Goal: Task Accomplishment & Management: Complete application form

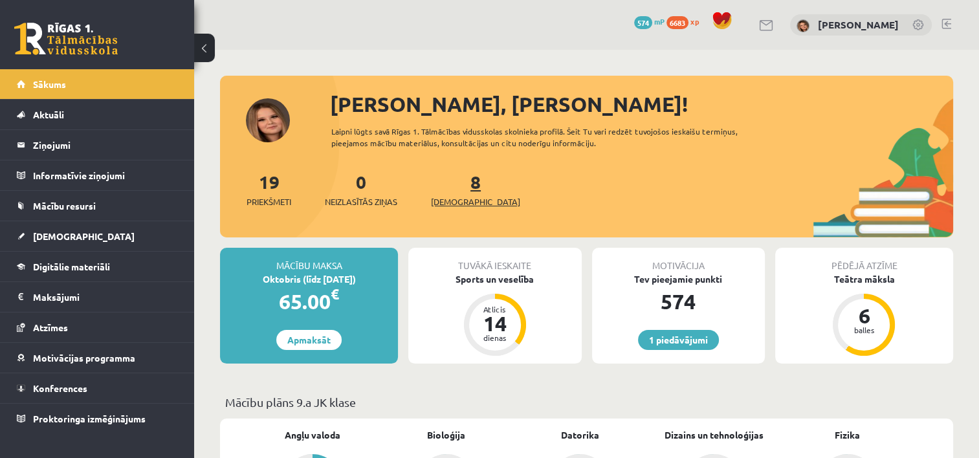
click at [446, 199] on span "[DEMOGRAPHIC_DATA]" at bounding box center [475, 201] width 89 height 13
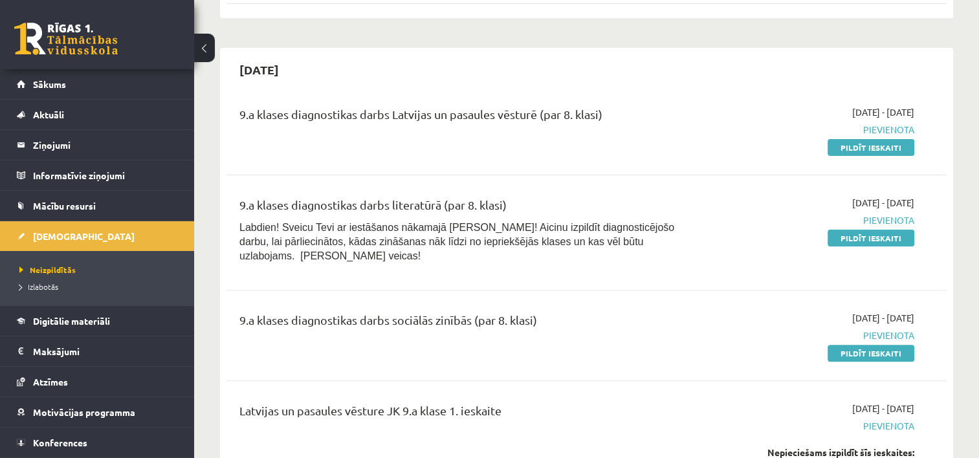
scroll to position [303, 0]
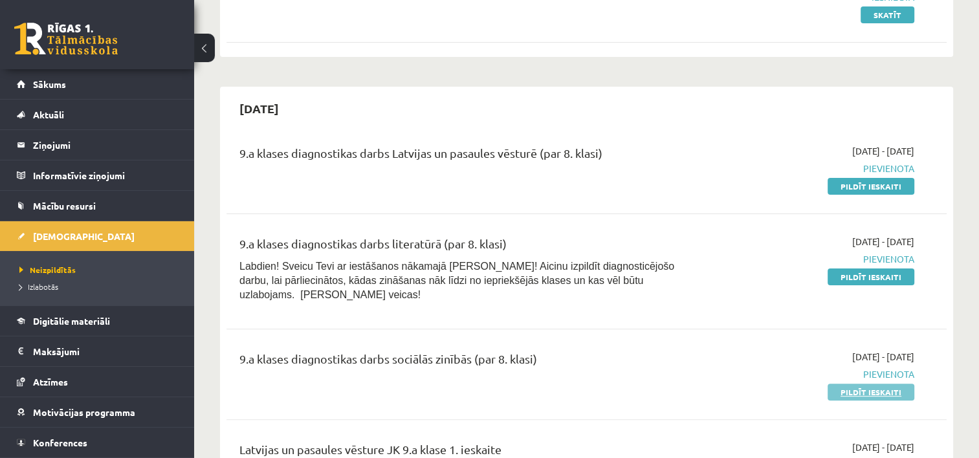
click at [854, 384] on link "Pildīt ieskaiti" at bounding box center [871, 392] width 87 height 17
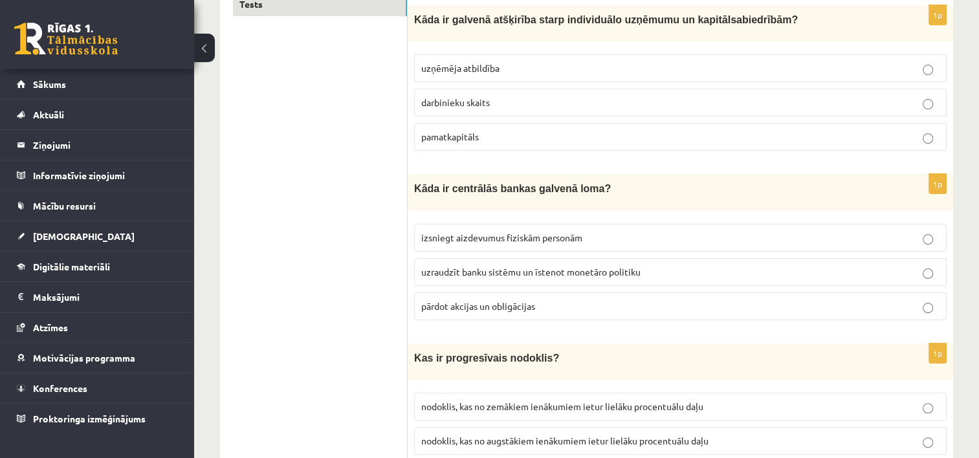
scroll to position [241, 0]
click at [538, 67] on p "uzņēmēja atbildība" at bounding box center [680, 68] width 518 height 14
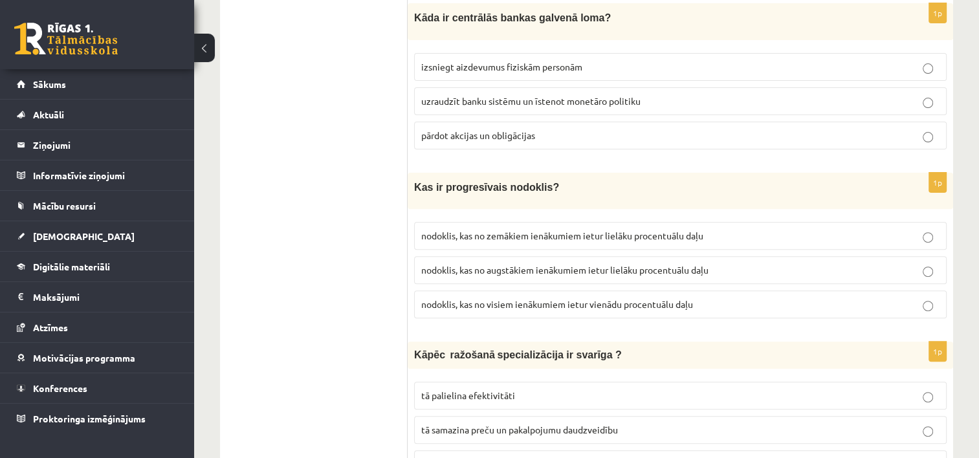
scroll to position [412, 0]
click at [540, 97] on span "uzraudzīt banku sistēmu un īstenot monetāro politiku" at bounding box center [530, 100] width 219 height 12
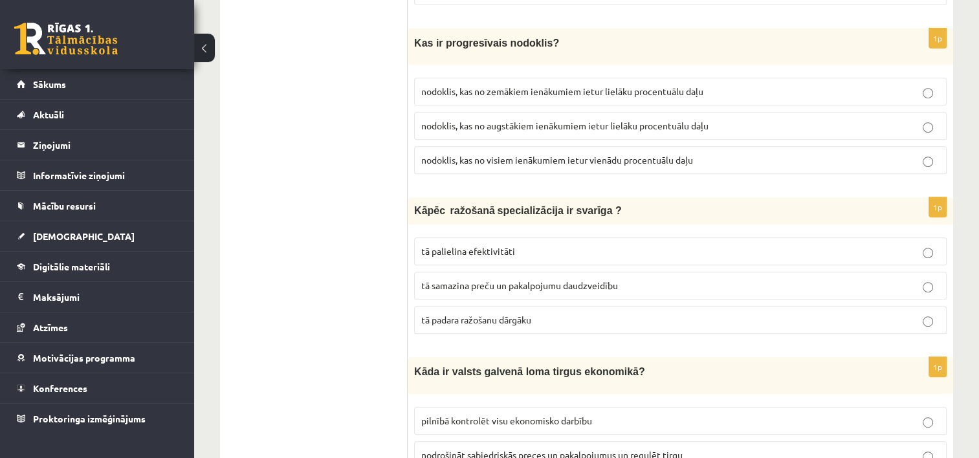
scroll to position [556, 0]
click at [545, 85] on span "nodoklis, kas no zemākiem ienākumiem ietur lielāku procentuālu daļu" at bounding box center [562, 91] width 282 height 12
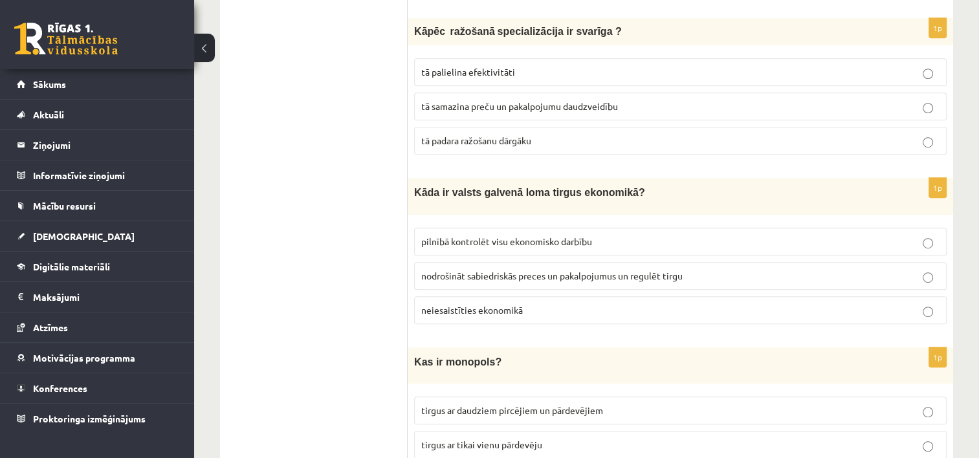
scroll to position [735, 0]
click at [505, 65] on span "tā palielina efektivitāti" at bounding box center [468, 71] width 94 height 12
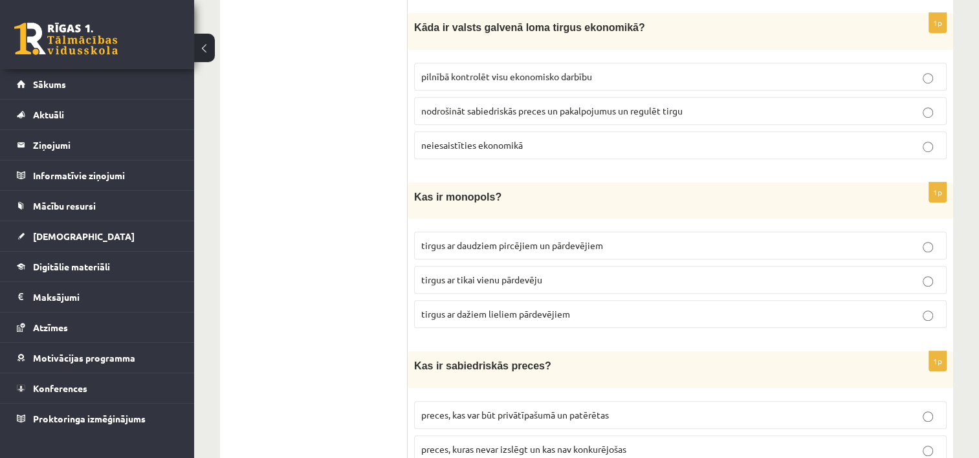
scroll to position [901, 0]
click at [494, 104] on span "nodrošināt sabiedriskās preces un pakalpojumus un regulēt tirgu" at bounding box center [551, 110] width 261 height 12
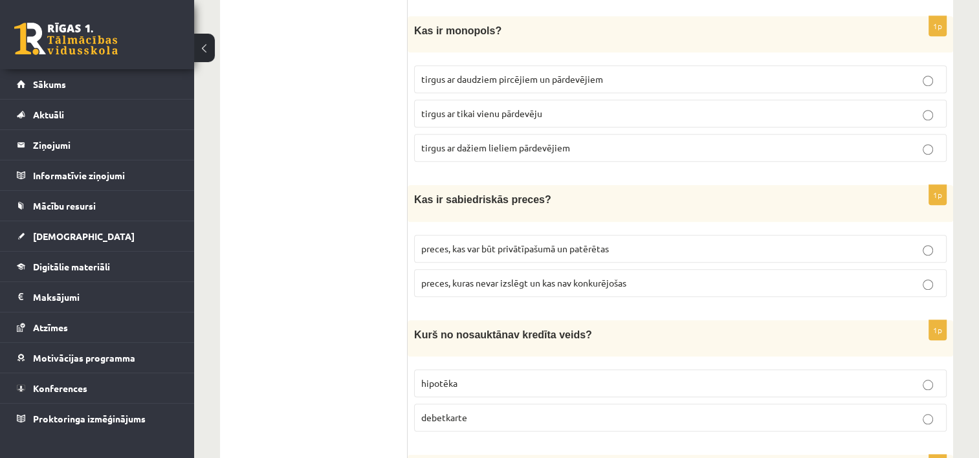
scroll to position [1069, 0]
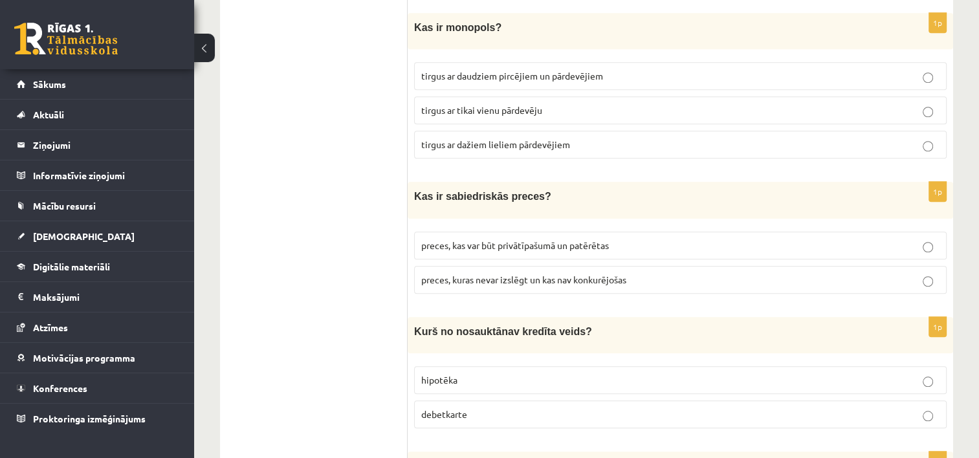
click at [462, 104] on span "tirgus ar tikai vienu pārdevēju" at bounding box center [481, 110] width 121 height 12
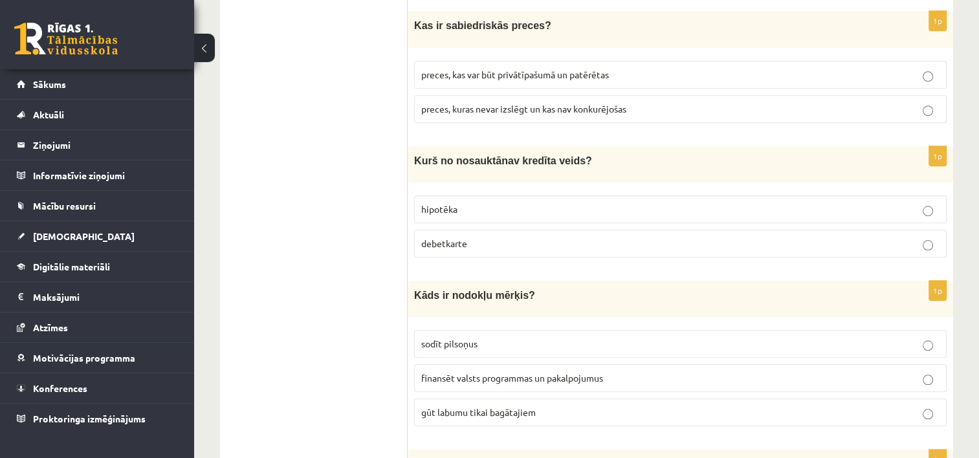
scroll to position [1236, 0]
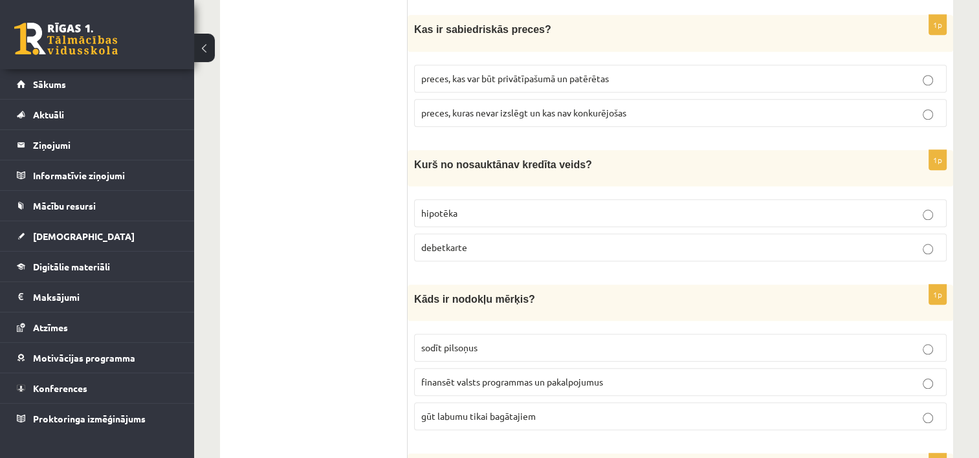
click at [487, 107] on span "preces, kuras nevar izslēgt un kas nav konkurējošas" at bounding box center [523, 113] width 205 height 12
click at [451, 241] on span "debetkarte" at bounding box center [444, 247] width 46 height 12
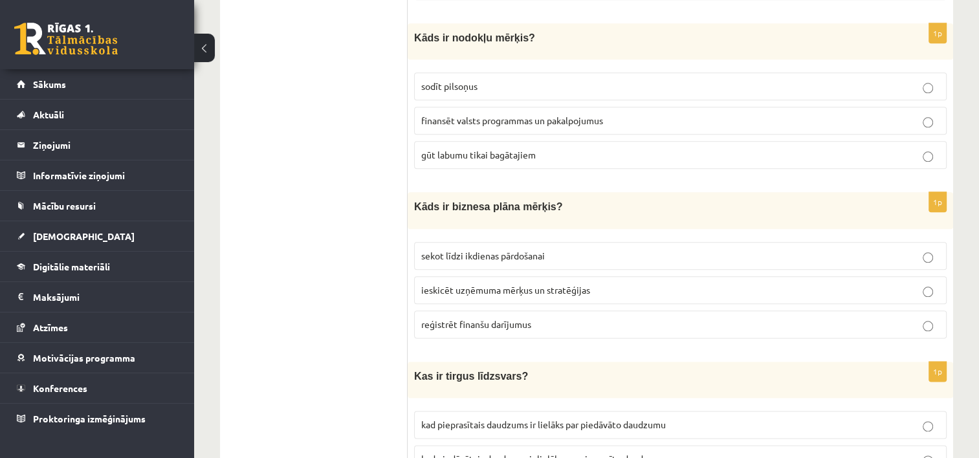
scroll to position [1497, 0]
click at [472, 115] on span "finansēt valsts programmas un pakalpojumus" at bounding box center [512, 121] width 182 height 12
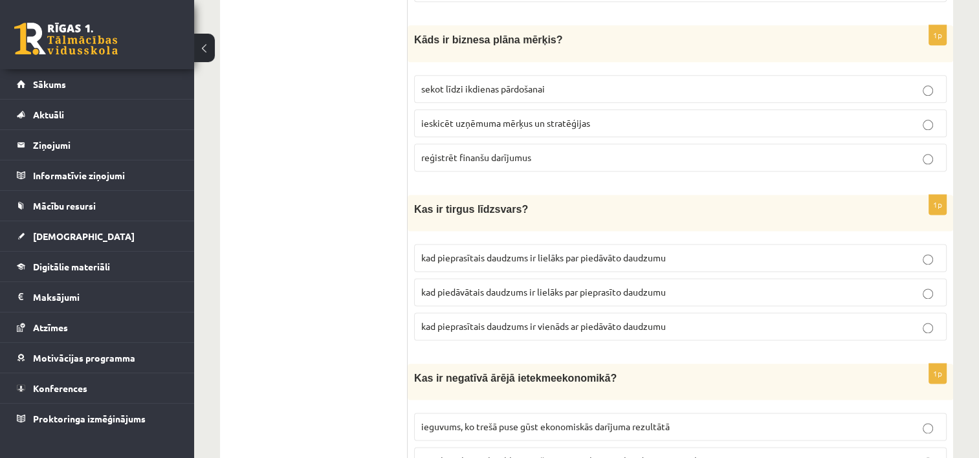
scroll to position [1666, 0]
click at [543, 115] on p "ieskicēt uzņēmuma mērķus un stratēģijas" at bounding box center [680, 122] width 518 height 14
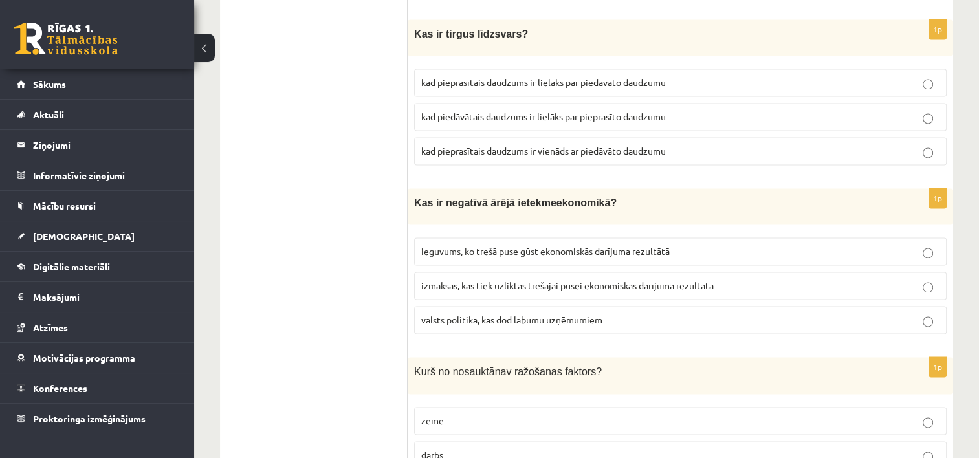
scroll to position [1839, 0]
click at [538, 146] on span "kad pieprasītais daudzums ir vienāds ar piedāvāto daudzumu" at bounding box center [543, 152] width 245 height 12
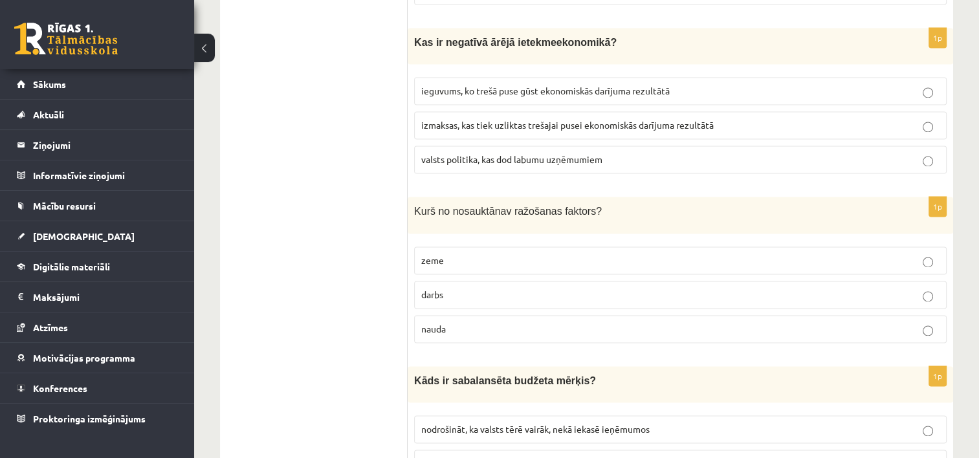
scroll to position [1999, 0]
click at [545, 120] on span "izmaksas, kas tiek uzliktas trešajai pusei ekonomiskās darījuma rezultātā" at bounding box center [567, 126] width 292 height 12
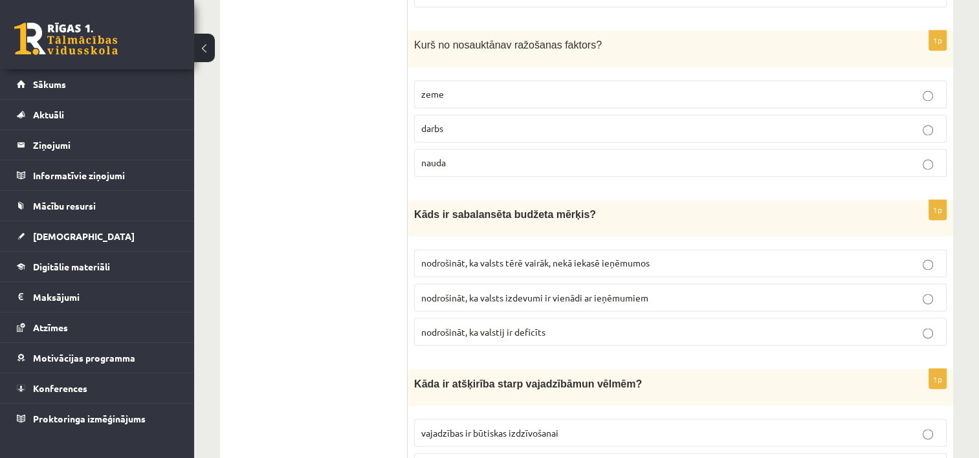
scroll to position [2168, 0]
click at [547, 148] on label "nauda" at bounding box center [680, 162] width 533 height 28
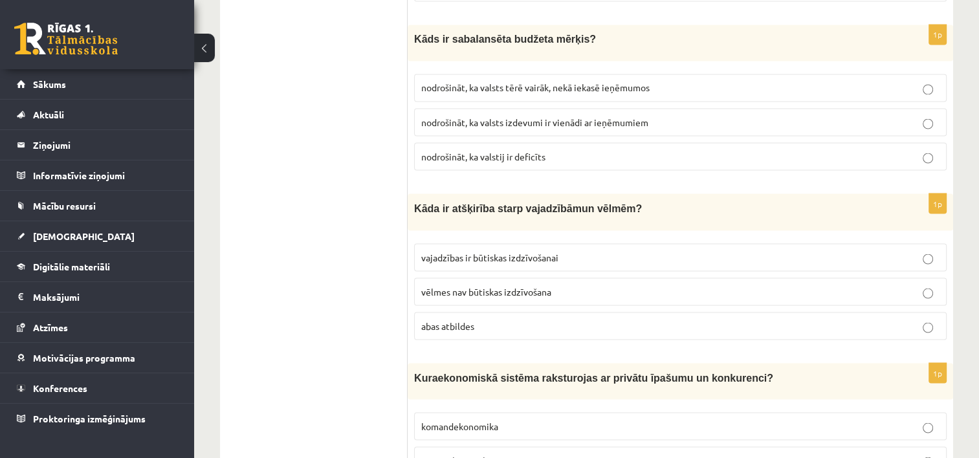
scroll to position [2345, 0]
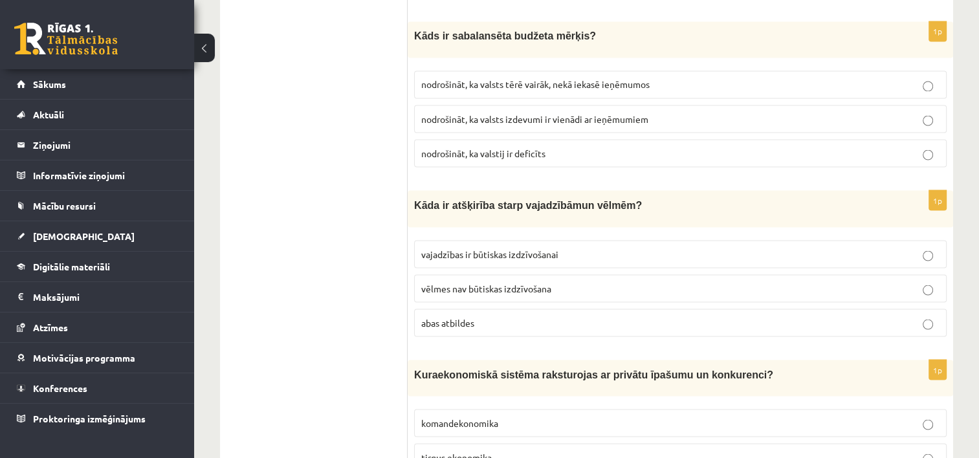
click at [590, 113] on span "nodrošināt, ka valsts izdevumi ir vienādi ar ieņēmumiem" at bounding box center [534, 119] width 227 height 12
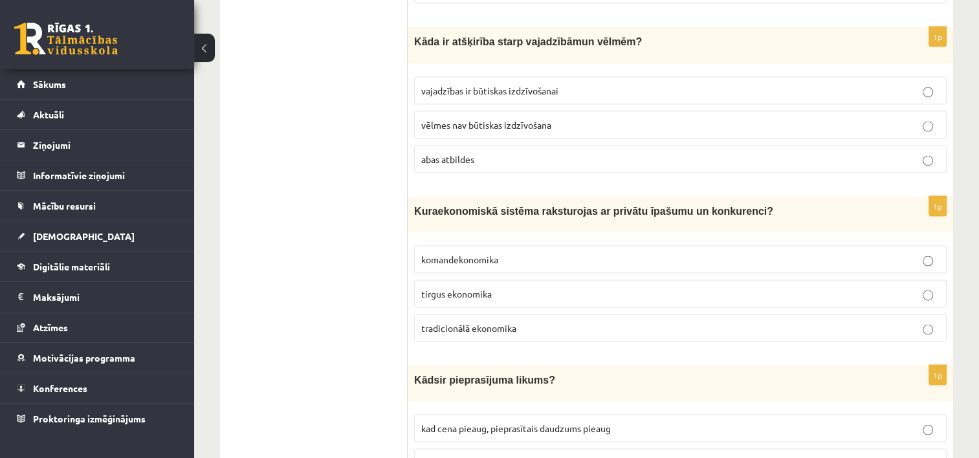
scroll to position [2507, 0]
click at [522, 146] on label "abas atbildes" at bounding box center [680, 160] width 533 height 28
click at [448, 289] on span "tirgus ekonomika" at bounding box center [456, 295] width 71 height 12
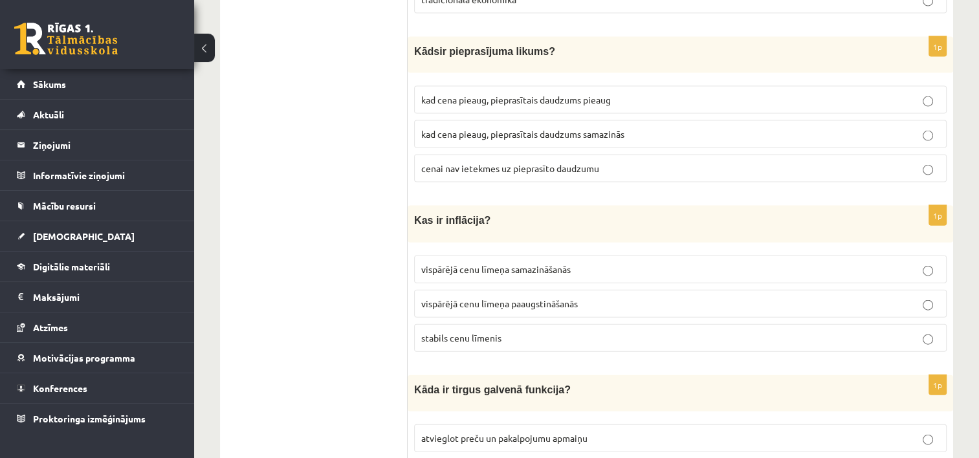
scroll to position [2836, 0]
click at [458, 129] on span "kad cena pieaug, pieprasītais daudzums samazinās" at bounding box center [522, 135] width 203 height 12
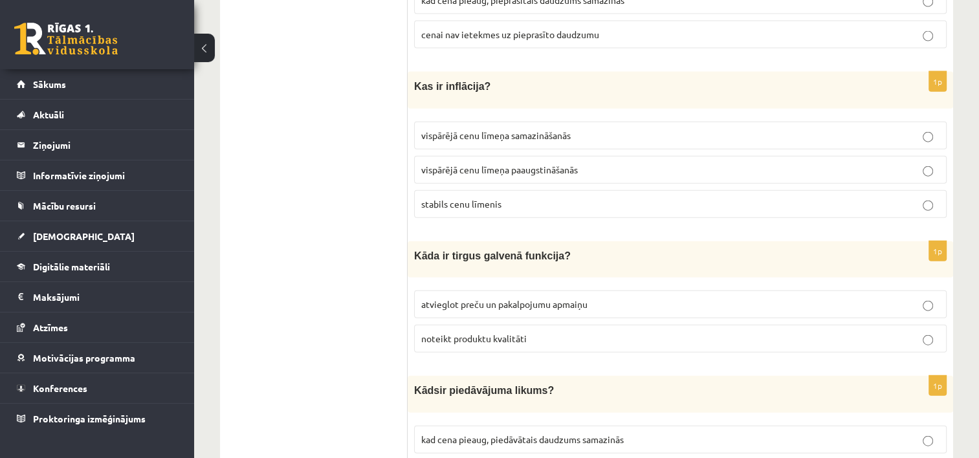
scroll to position [2973, 0]
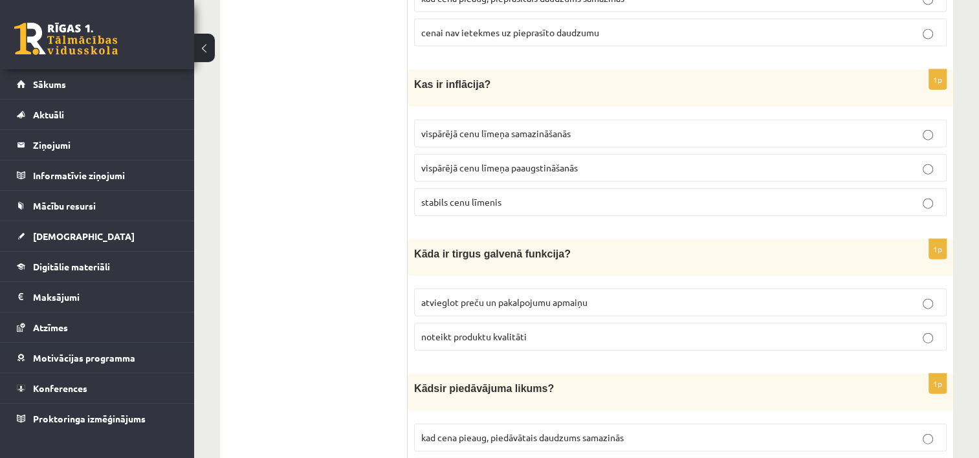
click at [463, 161] on p "vispārējā cenu līmeņa paaugstināšanās" at bounding box center [680, 168] width 518 height 14
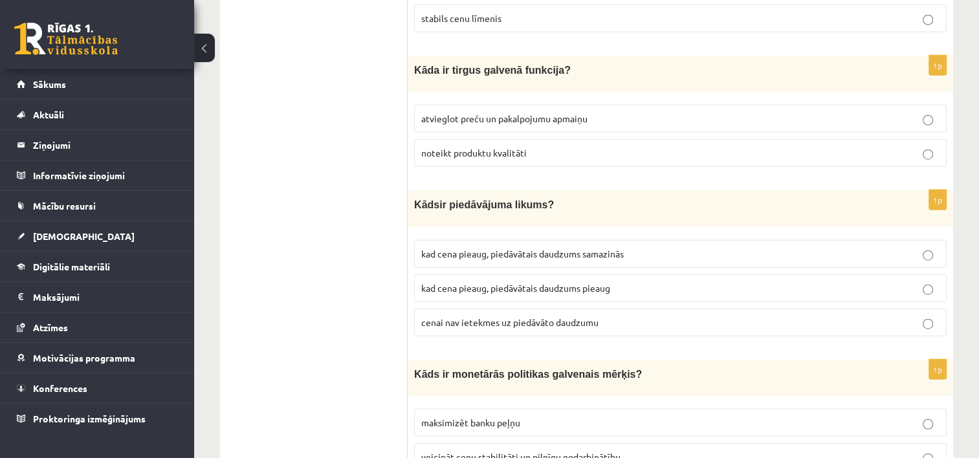
scroll to position [3157, 0]
click at [525, 112] on span "atvieglot preču un pakalpojumu apmaiņu" at bounding box center [504, 118] width 166 height 12
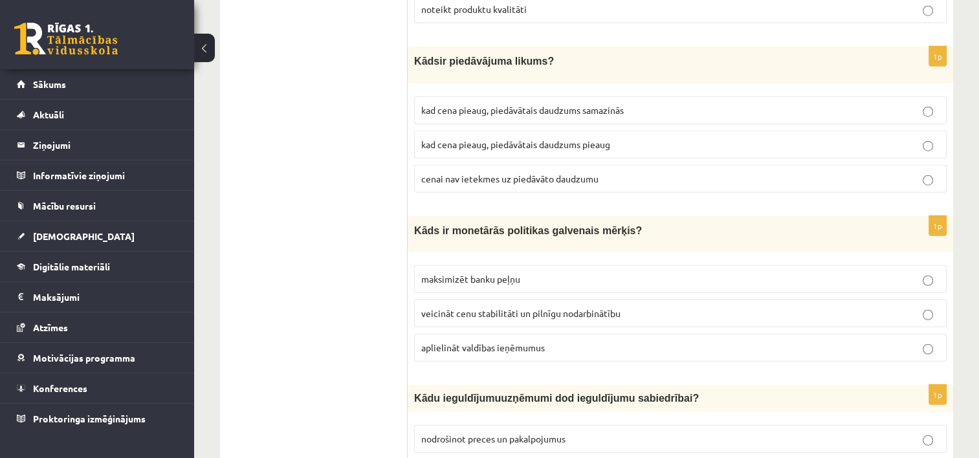
scroll to position [3302, 0]
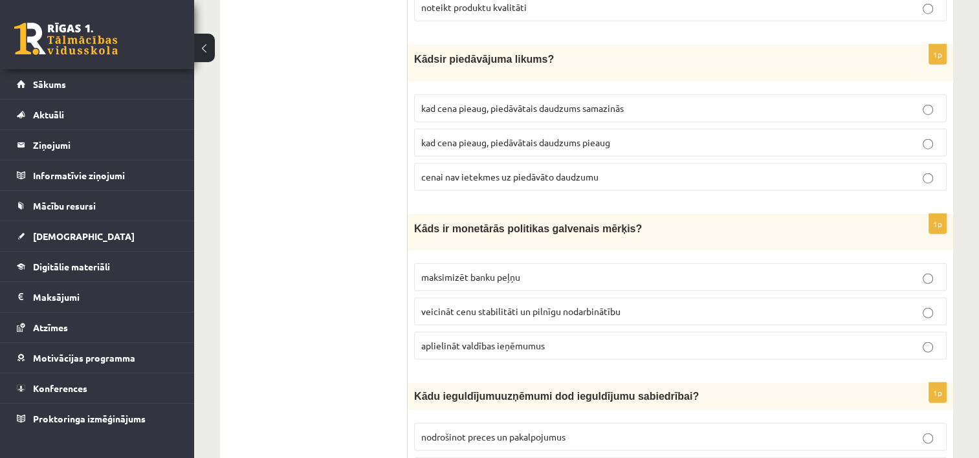
click at [531, 137] on span "kad cena pieaug, piedāvātais daudzums pieaug" at bounding box center [515, 143] width 189 height 12
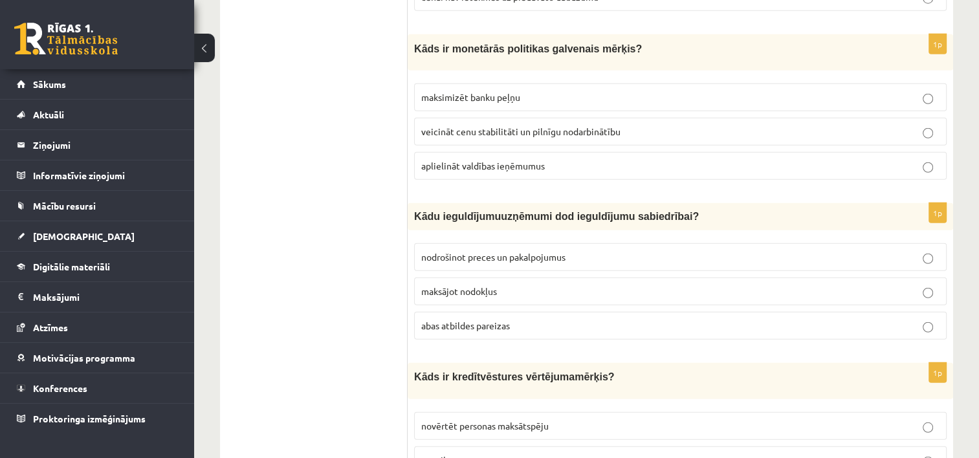
scroll to position [3481, 0]
click at [519, 320] on p "abas atbildes pareizas" at bounding box center [680, 327] width 518 height 14
click at [581, 126] on p "veicināt cenu stabilitāti un pilnīgu nodarbinātību" at bounding box center [680, 133] width 518 height 14
click at [512, 421] on span "novērtēt personas maksātspēju" at bounding box center [484, 427] width 127 height 12
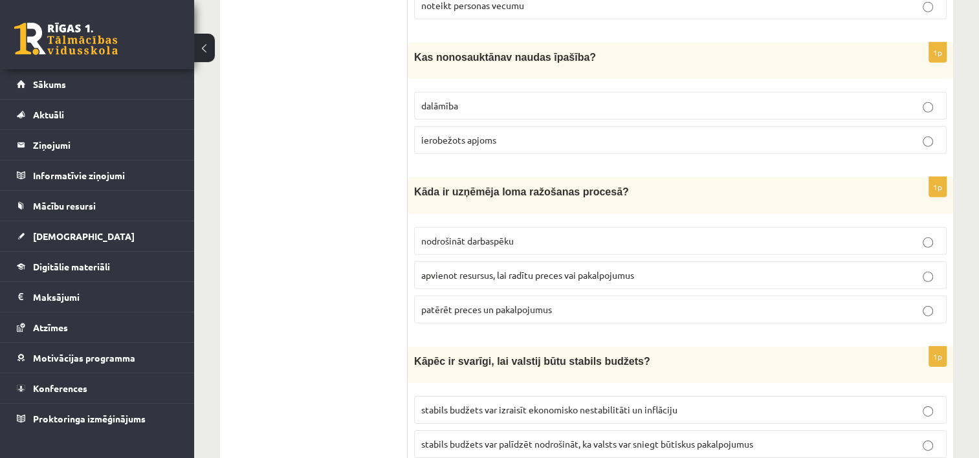
scroll to position [3936, 0]
click at [536, 135] on p "ierobežots apjoms" at bounding box center [680, 142] width 518 height 14
click at [546, 270] on span "apvienot resursus, lai radītu preces vai pakalpojumus" at bounding box center [527, 276] width 213 height 12
click at [532, 439] on span "stabils budžets var palīdzēt nodrošināt, ka valsts var sniegt būtiskus pakalpoj…" at bounding box center [587, 445] width 332 height 12
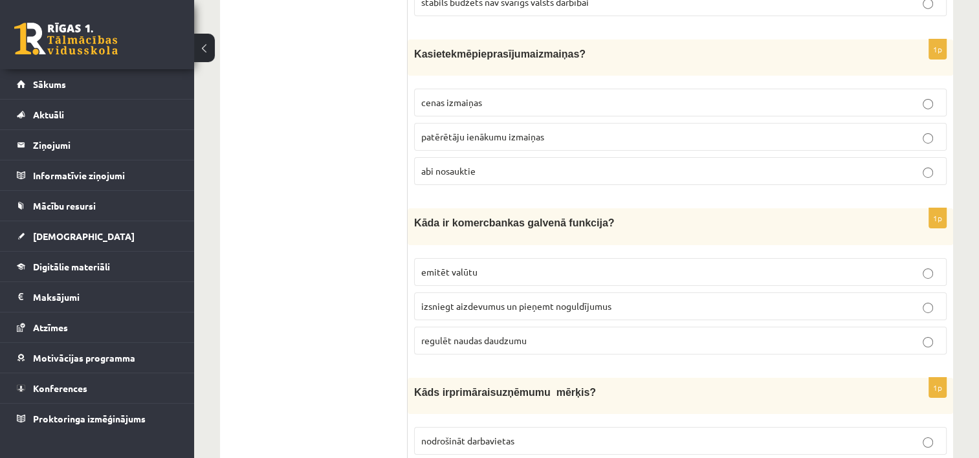
scroll to position [4414, 0]
click at [522, 164] on p "abi nosauktie" at bounding box center [680, 171] width 518 height 14
click at [529, 300] on span "izsniegt aizdevumus un pieņemt noguldījumus" at bounding box center [516, 306] width 190 height 12
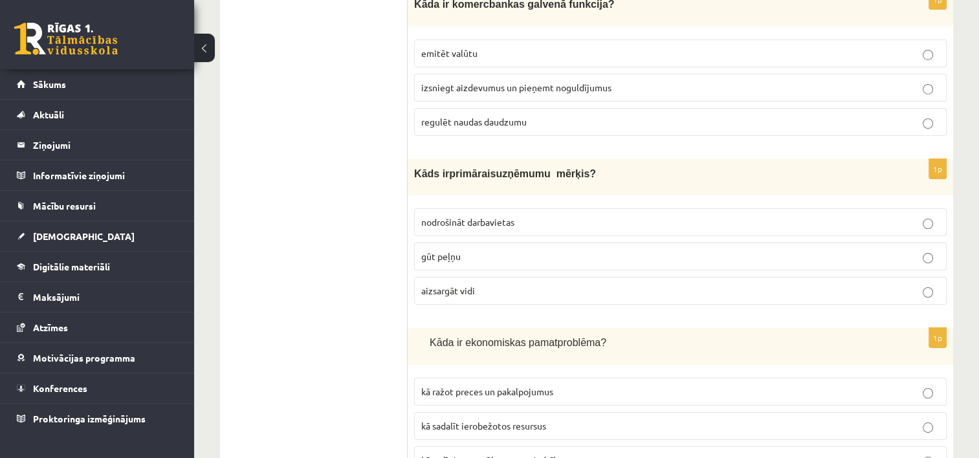
scroll to position [4640, 0]
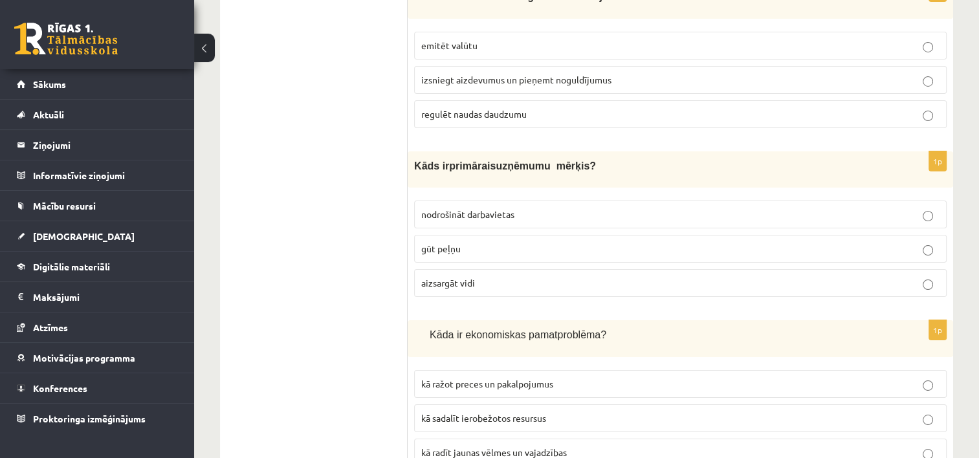
click at [480, 412] on span "kā sadalīt ierobežotos resursus" at bounding box center [483, 418] width 125 height 12
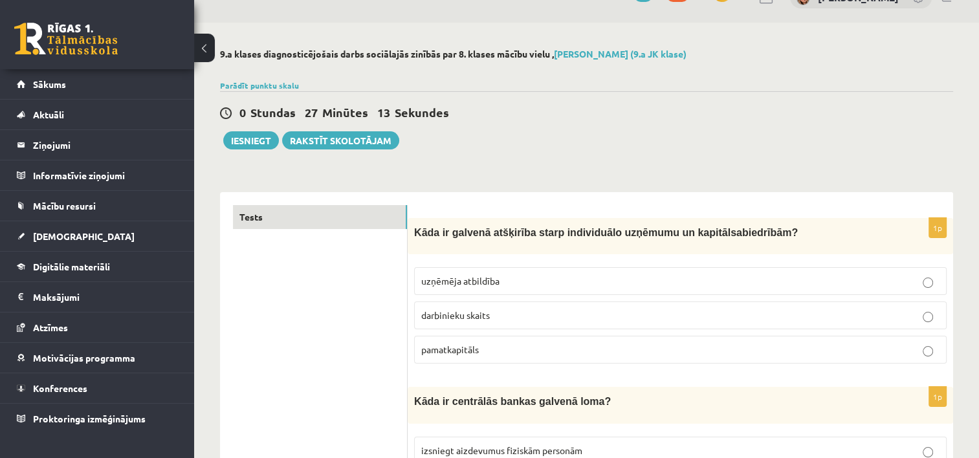
scroll to position [0, 0]
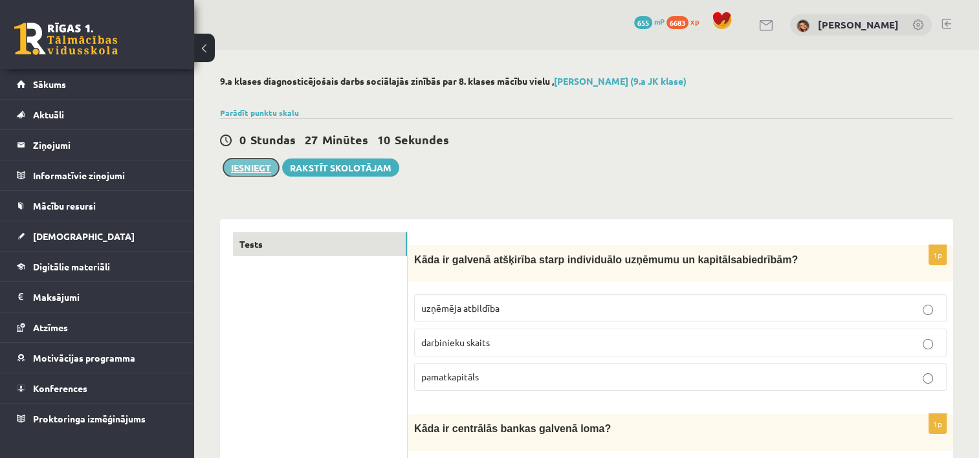
click at [267, 163] on button "Iesniegt" at bounding box center [251, 168] width 56 height 18
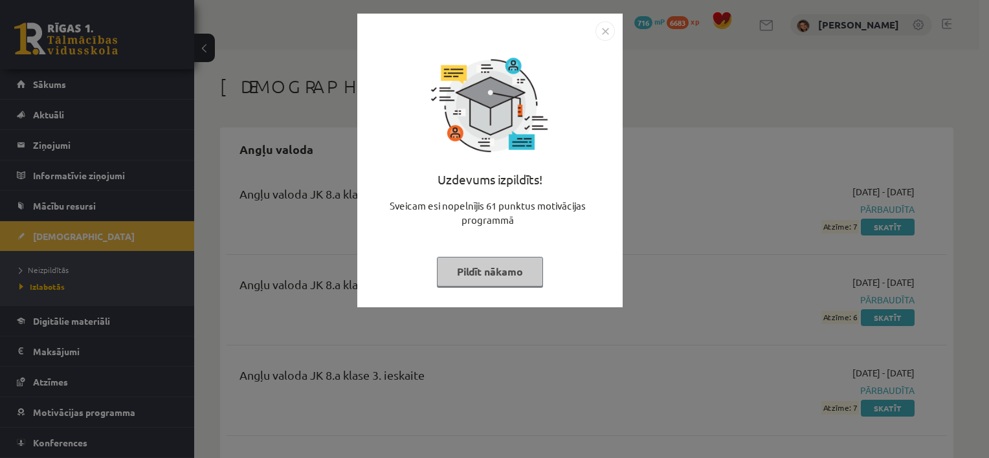
click at [489, 273] on button "Pildīt nākamo" at bounding box center [490, 272] width 106 height 30
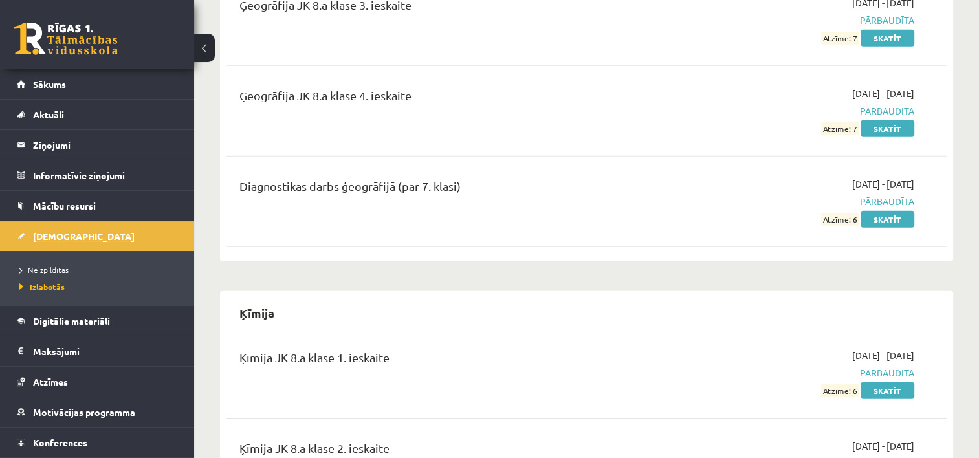
scroll to position [3867, 0]
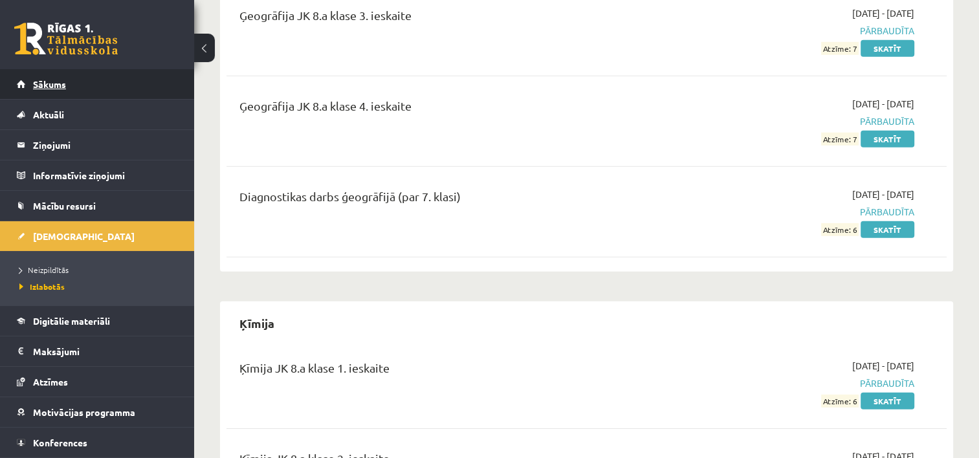
click at [122, 91] on link "Sākums" at bounding box center [97, 84] width 161 height 30
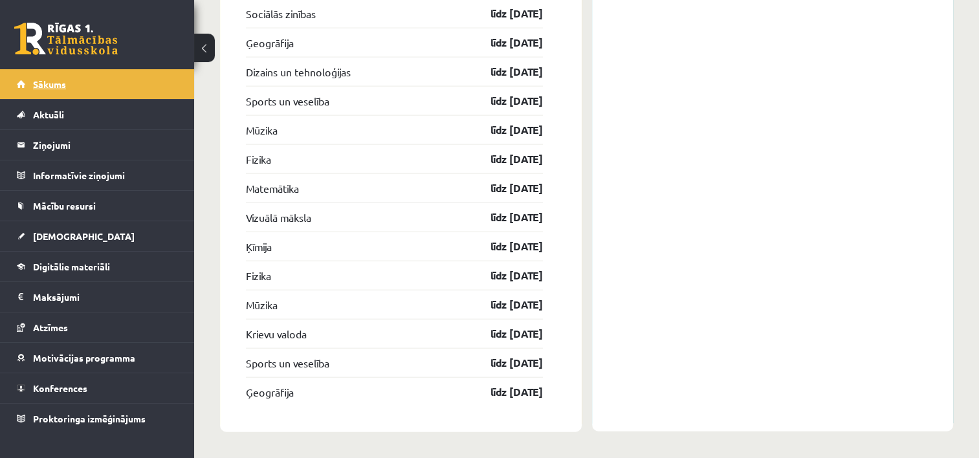
scroll to position [2973, 0]
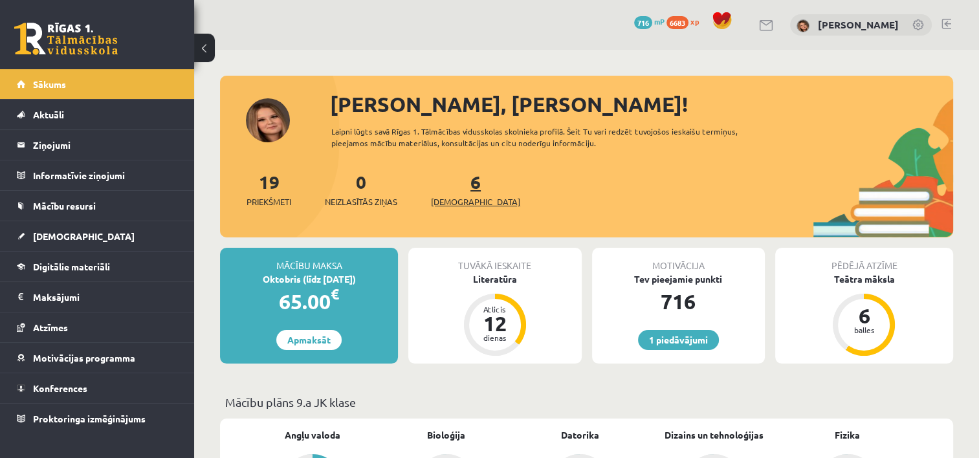
click at [461, 197] on span "[DEMOGRAPHIC_DATA]" at bounding box center [475, 201] width 89 height 13
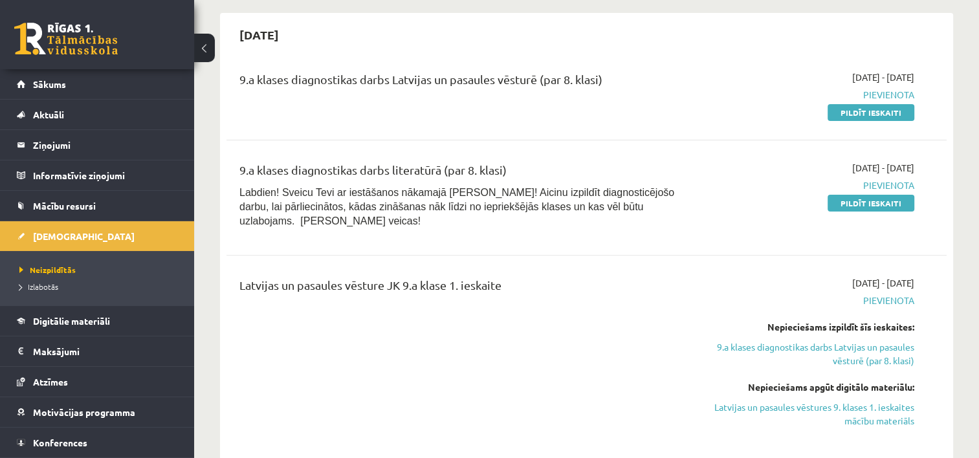
scroll to position [378, 0]
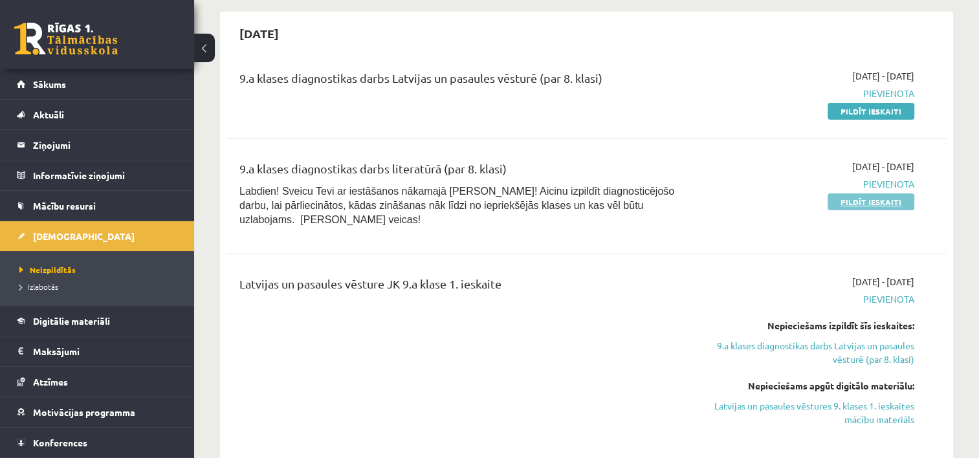
click at [855, 199] on link "Pildīt ieskaiti" at bounding box center [871, 201] width 87 height 17
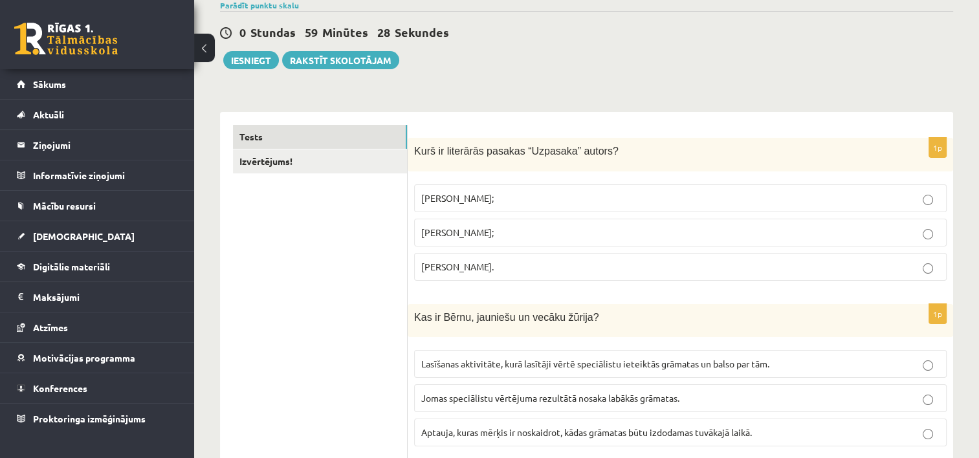
scroll to position [144, 0]
click at [528, 192] on p "[PERSON_NAME];" at bounding box center [680, 197] width 518 height 14
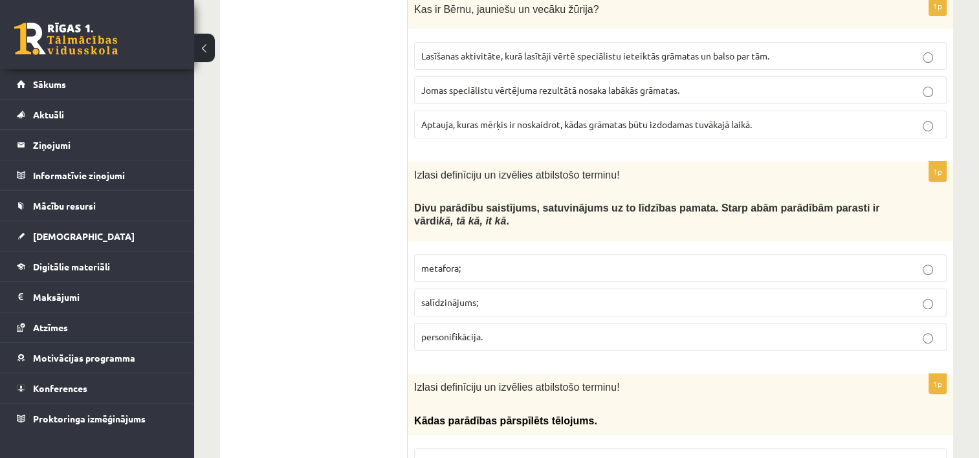
scroll to position [450, 0]
click at [502, 299] on p "salīdzinājums;" at bounding box center [680, 303] width 518 height 14
click at [588, 54] on span "Lasīšanas aktivitāte, kurā lasītāji vērtē speciālistu ieteiktās grāmatas un bal…" at bounding box center [595, 56] width 348 height 12
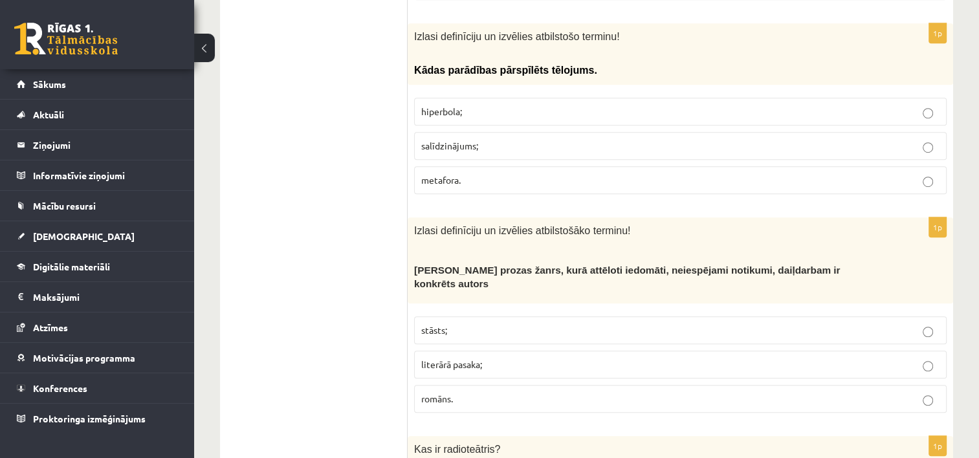
scroll to position [802, 0]
click at [588, 323] on p "stāsts;" at bounding box center [680, 330] width 518 height 14
click at [546, 98] on label "hiperbola;" at bounding box center [680, 111] width 533 height 28
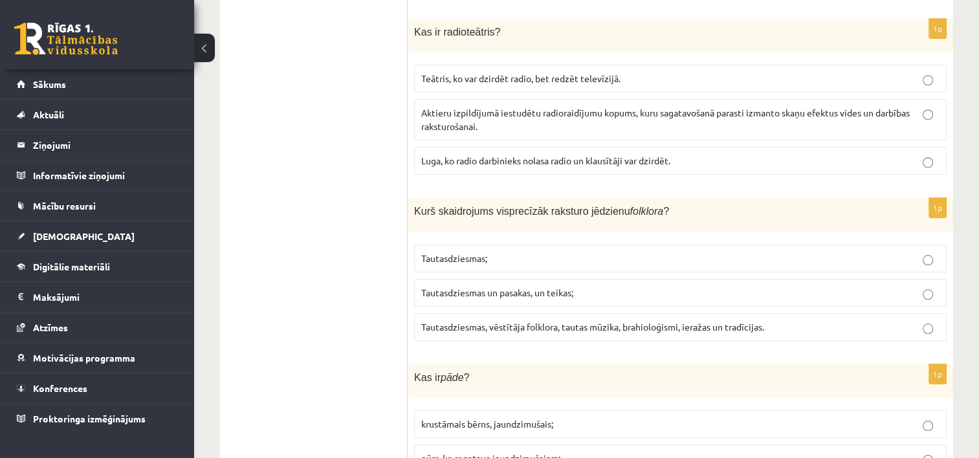
scroll to position [1218, 0]
click at [527, 107] on p "Aktieru izpildījumā iestudētu radioraidījumu kopums, kuru sagatavošanā parasti …" at bounding box center [680, 120] width 518 height 27
click at [585, 314] on label "Tautasdziesmas, vēstītāja folklora, tautas mūzika, brahioloģismi, ieražas un tr…" at bounding box center [680, 328] width 533 height 28
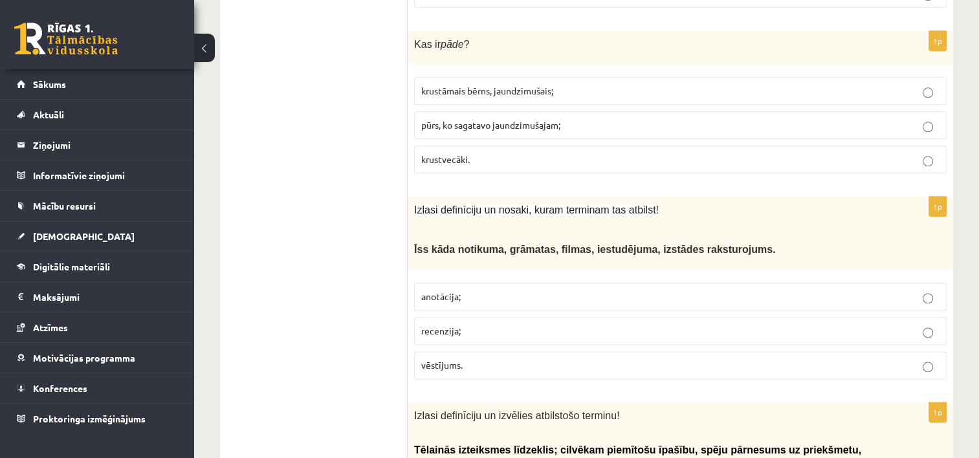
scroll to position [1552, 0]
click at [553, 84] on span "krustāmais bērns, jaundzimušais;" at bounding box center [487, 90] width 132 height 12
click at [542, 324] on p "recenzija;" at bounding box center [680, 331] width 518 height 14
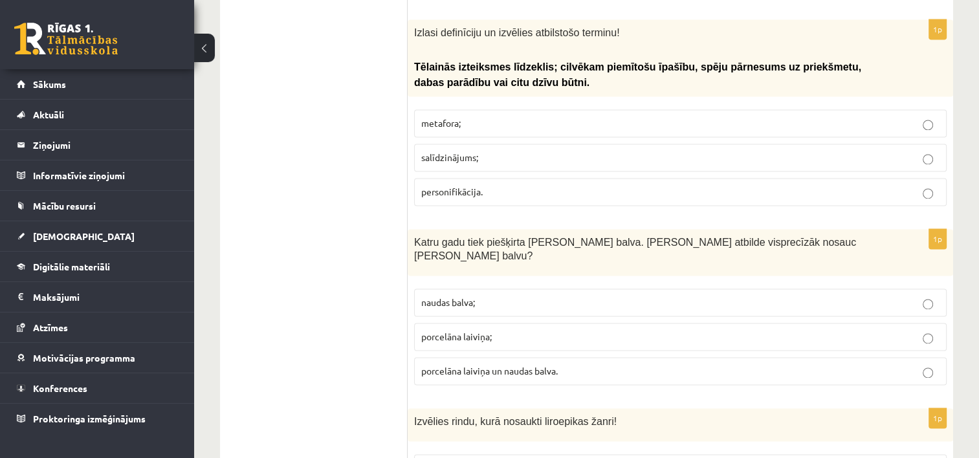
scroll to position [1935, 0]
click at [599, 185] on p "personifikācija." at bounding box center [680, 192] width 518 height 14
click at [538, 365] on span "porcelāna laiviņa un naudas balva." at bounding box center [489, 371] width 137 height 12
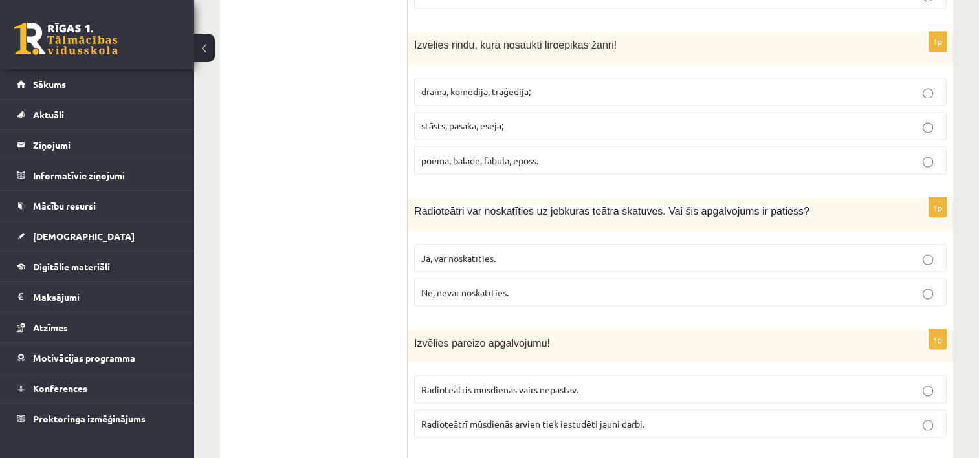
scroll to position [2310, 0]
click at [518, 155] on span "poēma, balāde, fabula, eposs." at bounding box center [479, 161] width 117 height 12
click at [516, 287] on p "Nē, nevar noskatīties." at bounding box center [680, 294] width 518 height 14
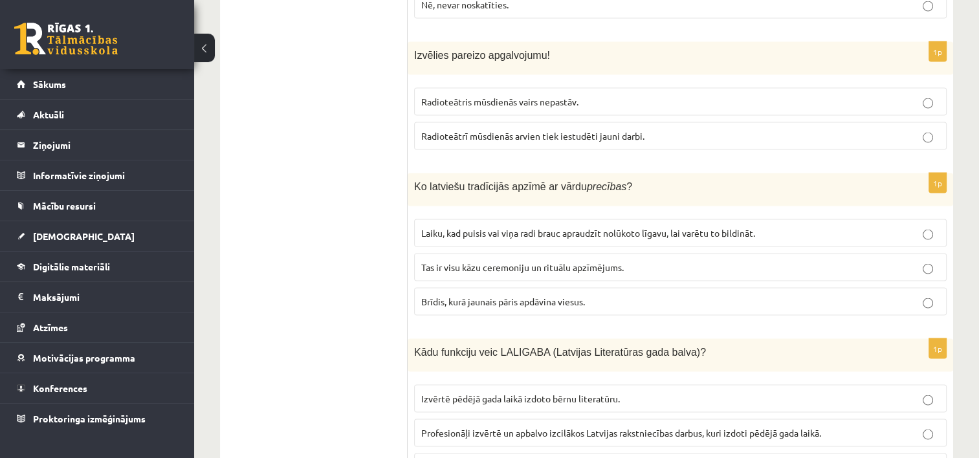
scroll to position [2599, 0]
click at [551, 122] on label "Radioteātrī mūsdienās arvien tiek iestudēti jauni darbi." at bounding box center [680, 136] width 533 height 28
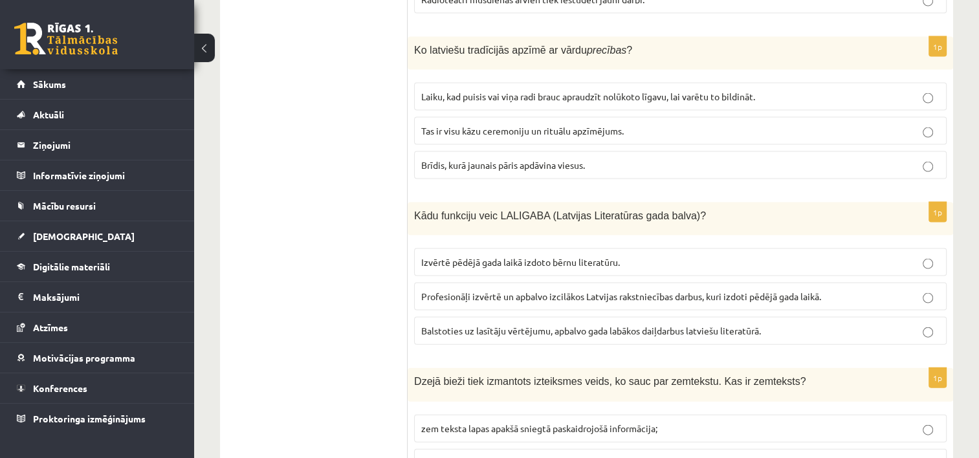
scroll to position [2736, 0]
click at [549, 116] on label "Tas ir visu kāzu ceremoniju un rituālu apzīmējums." at bounding box center [680, 130] width 533 height 28
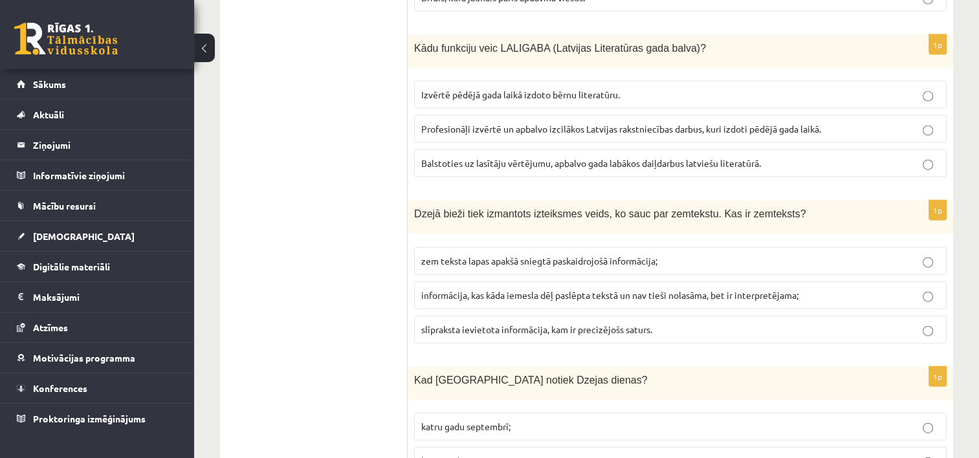
scroll to position [2903, 0]
click at [548, 122] on p "Profesionāļi izvērtē un apbalvo izcilākos Latvijas rakstniecības darbus, kuri i…" at bounding box center [680, 129] width 518 height 14
click at [531, 289] on span "informācija, kas kāda iemesla dēļ paslēpta tekstā un nav tieši nolasāma, bet ir…" at bounding box center [609, 295] width 377 height 12
click at [498, 420] on span "katru gadu septembrī;" at bounding box center [465, 426] width 89 height 12
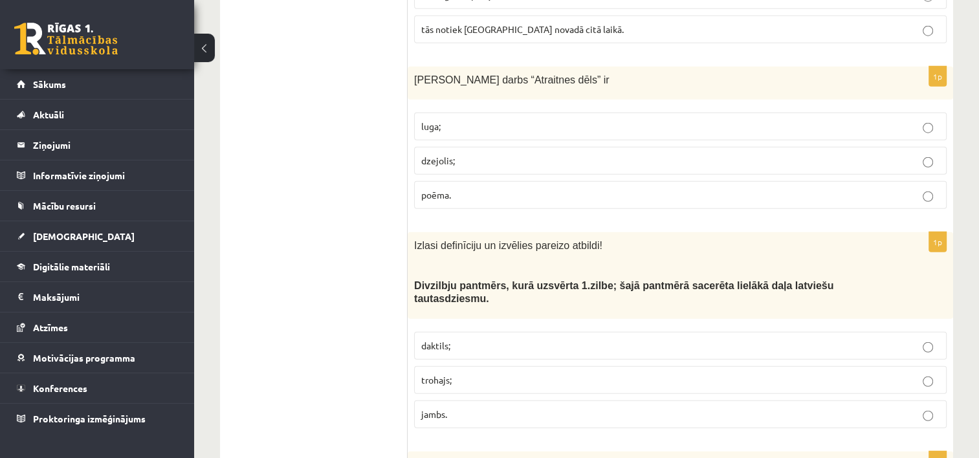
scroll to position [3367, 0]
click at [515, 155] on p "dzejolis;" at bounding box center [680, 162] width 518 height 14
click at [531, 368] on label "trohajs;" at bounding box center [680, 382] width 533 height 28
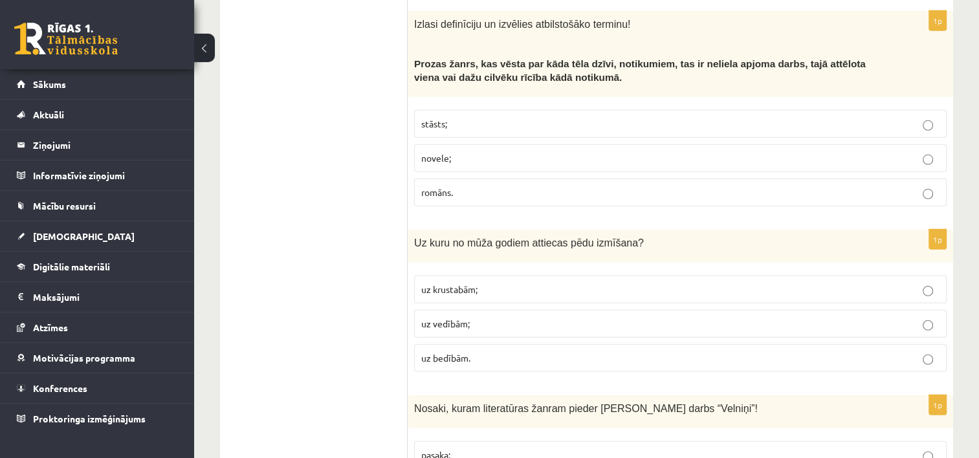
scroll to position [3811, 0]
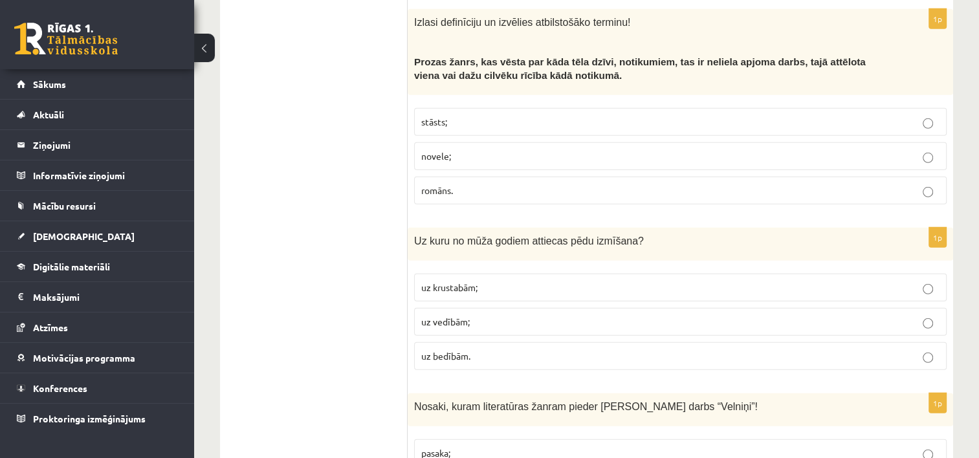
click at [525, 115] on p "stāsts;" at bounding box center [680, 122] width 518 height 14
click at [497, 349] on p "uz bedībām." at bounding box center [680, 356] width 518 height 14
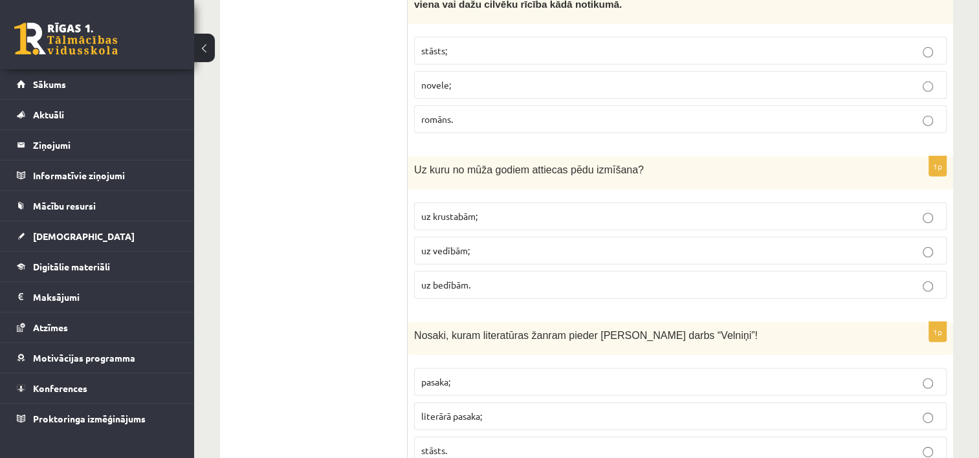
scroll to position [3884, 0]
click at [482, 408] on span "literārā pasaka;" at bounding box center [451, 414] width 61 height 12
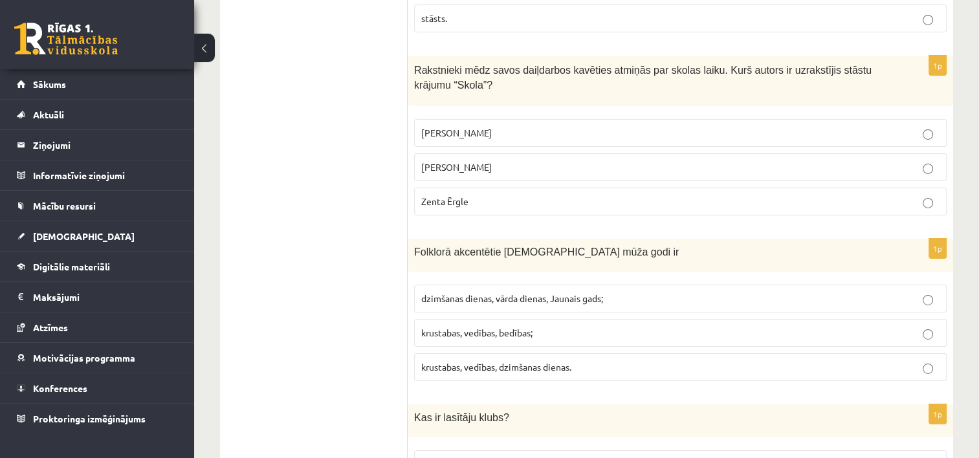
scroll to position [4315, 0]
click at [473, 127] on span "Pauls Bankovskis" at bounding box center [456, 133] width 71 height 12
click at [458, 292] on span "dzimšanas dienas, vārda dienas, Jaunais gads;" at bounding box center [512, 298] width 182 height 12
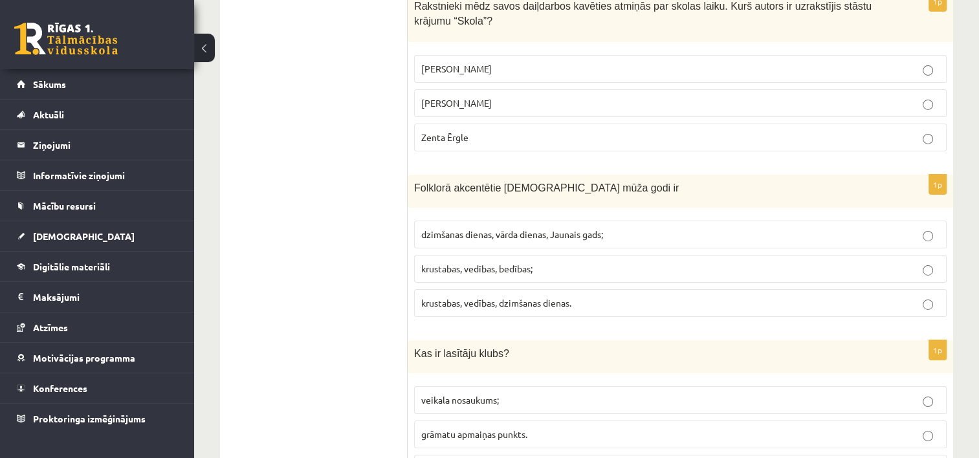
scroll to position [4379, 0]
click at [438, 428] on span "grāmatu apmaiņas punkts." at bounding box center [474, 434] width 106 height 12
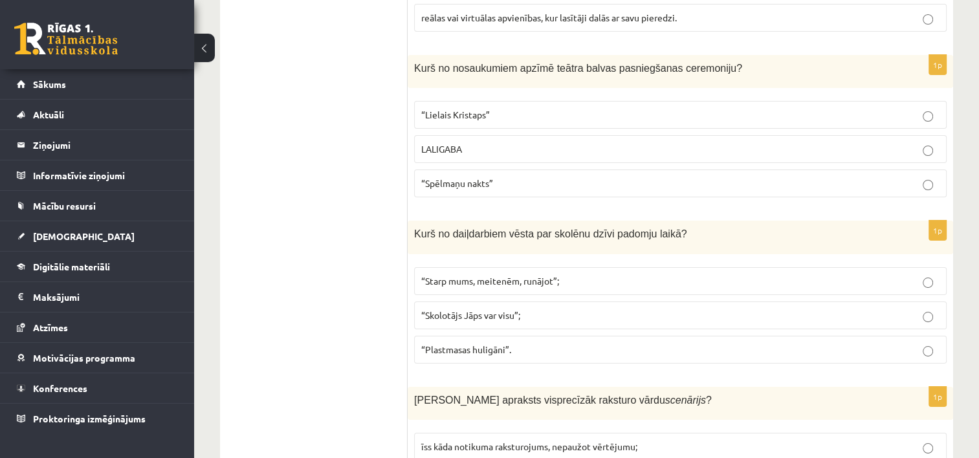
scroll to position [4830, 0]
click at [535, 177] on p "“Spēlmaņu nakts”" at bounding box center [680, 184] width 518 height 14
click at [495, 275] on span "“Starp mums, meitenēm, runājot”;" at bounding box center [490, 281] width 138 height 12
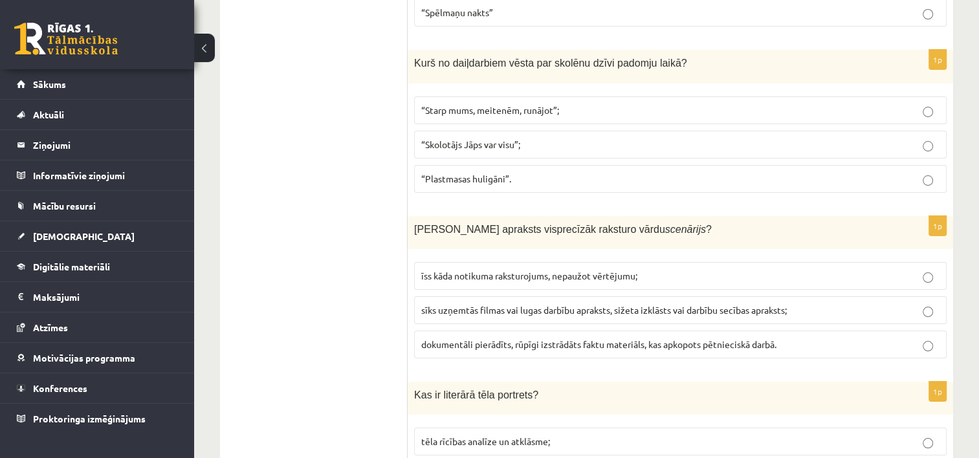
scroll to position [5049, 0]
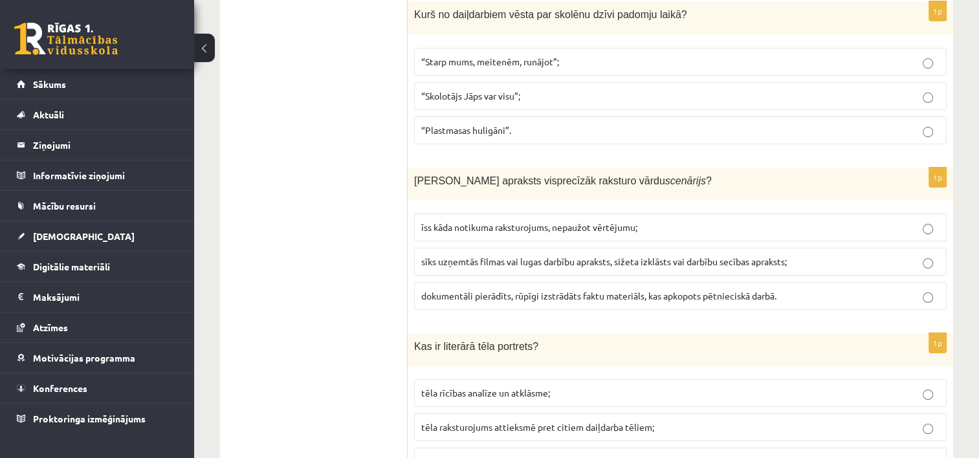
click at [496, 248] on label "sīks uzņemtās filmas vai lugas darbību apraksts, sižeta izklāsts vai darbību se…" at bounding box center [680, 262] width 533 height 28
click at [459, 456] on span "tēla izskata apraksts." at bounding box center [463, 462] width 84 height 12
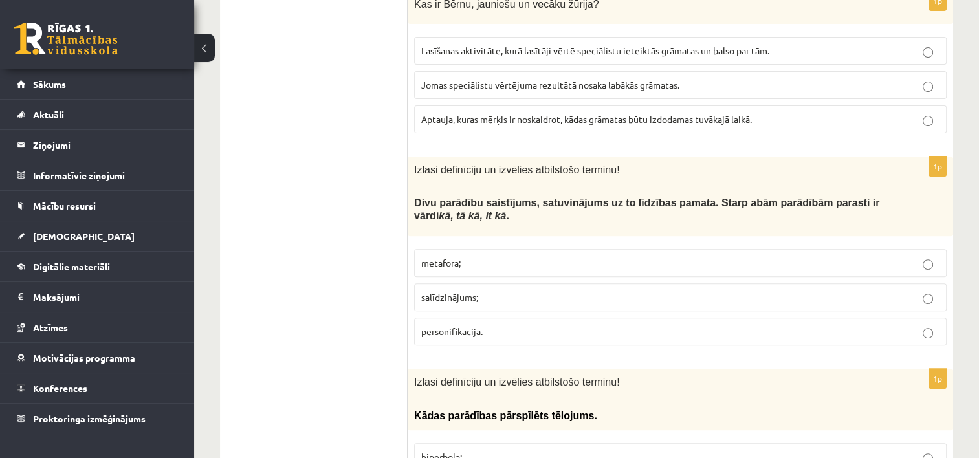
scroll to position [0, 0]
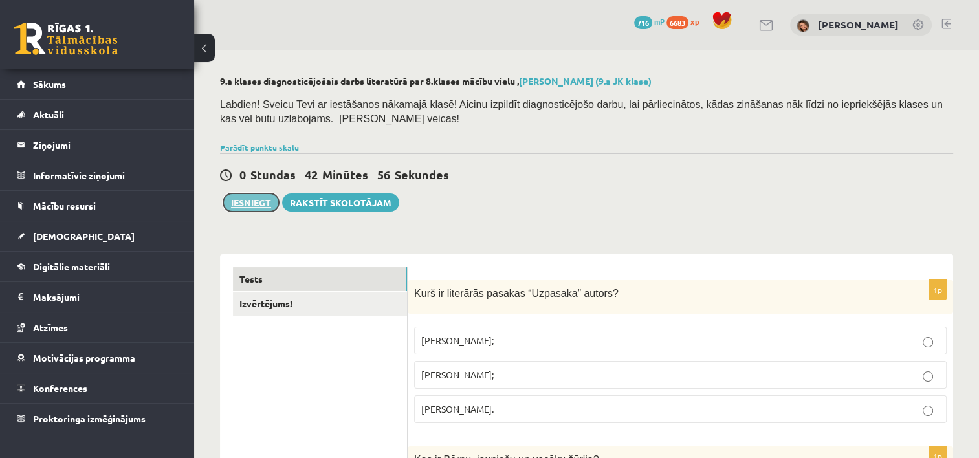
click at [265, 199] on button "Iesniegt" at bounding box center [251, 202] width 56 height 18
click at [361, 307] on link "Izvērtējums!" at bounding box center [320, 304] width 174 height 24
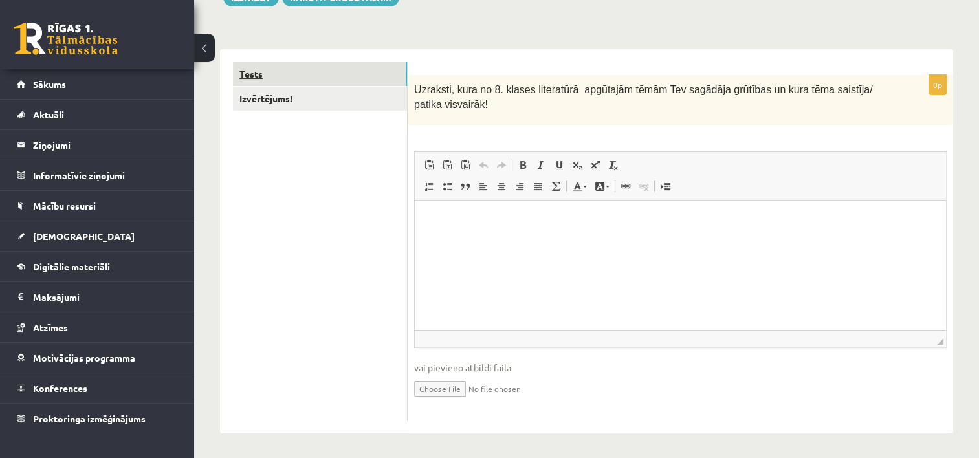
click at [251, 72] on link "Tests" at bounding box center [320, 74] width 174 height 24
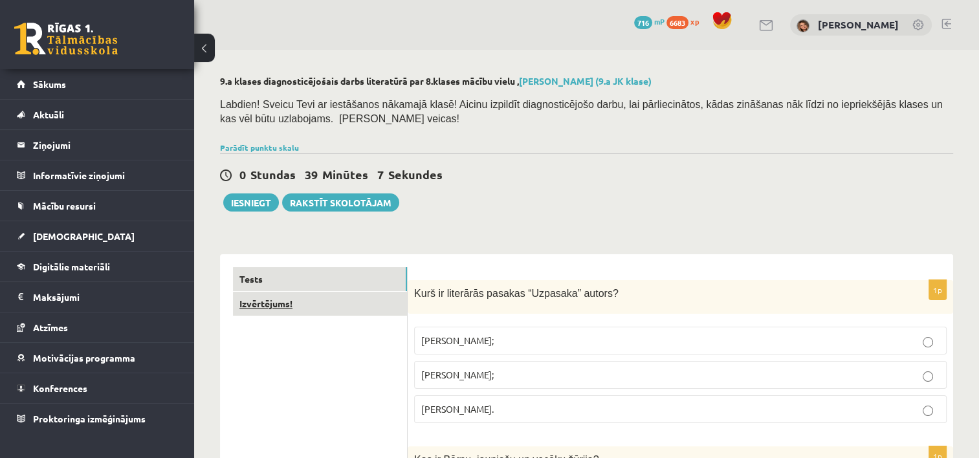
click at [285, 308] on link "Izvērtējums!" at bounding box center [320, 304] width 174 height 24
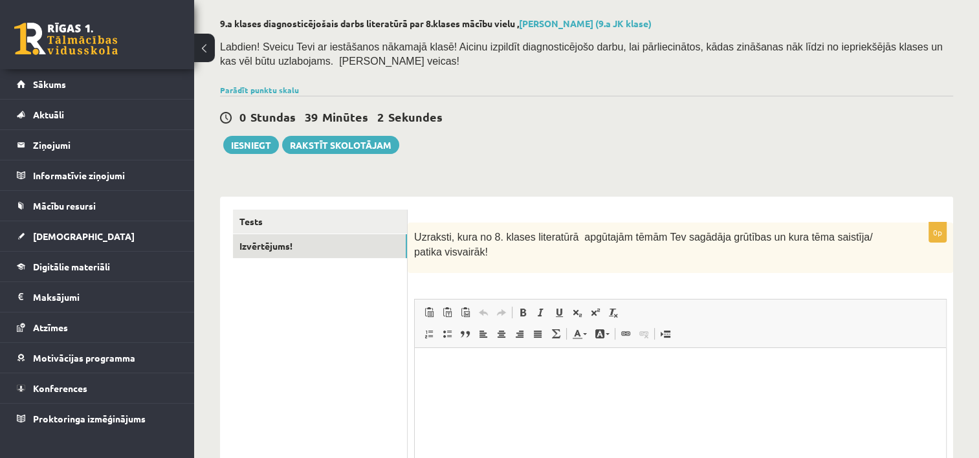
scroll to position [60, 0]
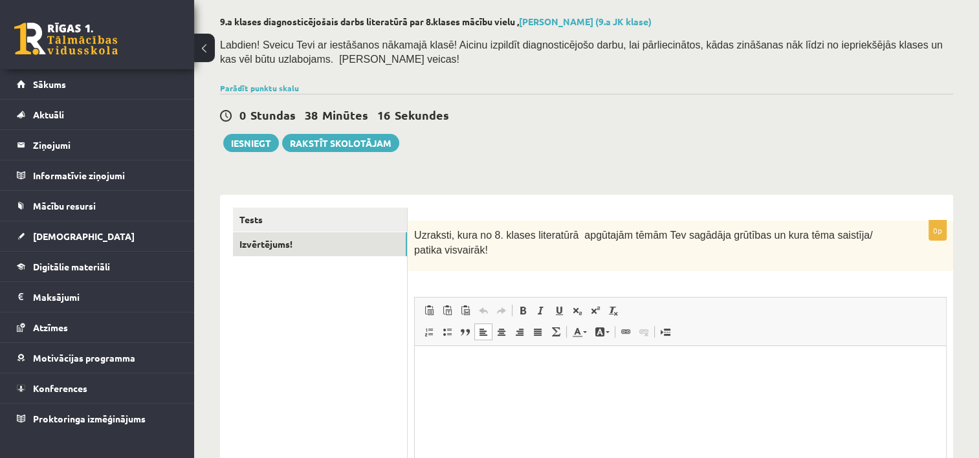
click at [421, 367] on html at bounding box center [680, 365] width 531 height 39
click at [430, 372] on html at bounding box center [680, 365] width 531 height 39
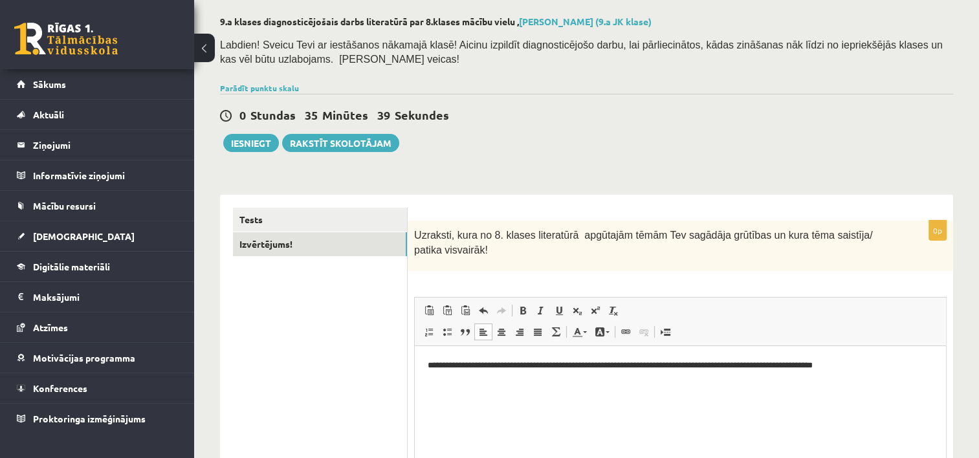
click at [848, 367] on p "**********" at bounding box center [681, 365] width 506 height 14
click at [894, 369] on p "**********" at bounding box center [681, 365] width 506 height 14
click at [440, 379] on p "**********" at bounding box center [681, 371] width 506 height 27
click at [479, 376] on p "**********" at bounding box center [681, 371] width 506 height 27
click at [641, 368] on p "**********" at bounding box center [681, 371] width 506 height 27
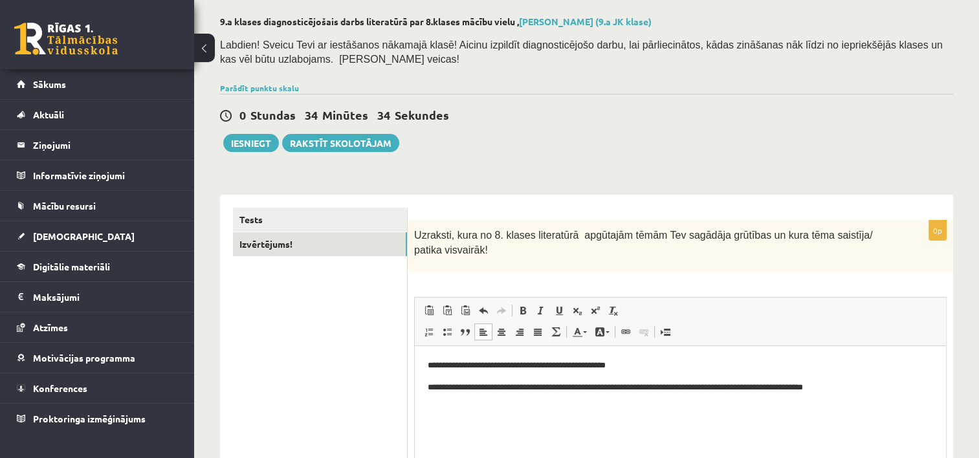
click at [779, 387] on p "**********" at bounding box center [681, 387] width 506 height 14
click at [254, 146] on button "Iesniegt" at bounding box center [251, 143] width 56 height 18
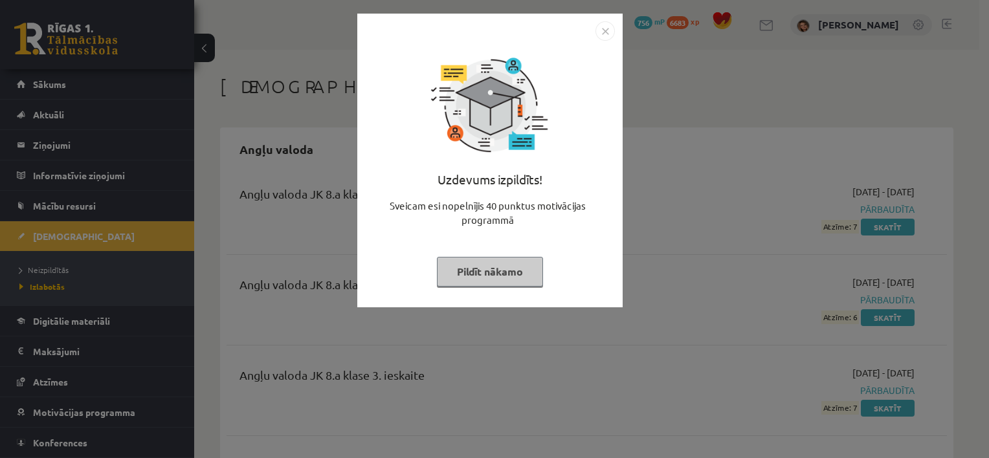
click at [603, 28] on img "Close" at bounding box center [604, 30] width 19 height 19
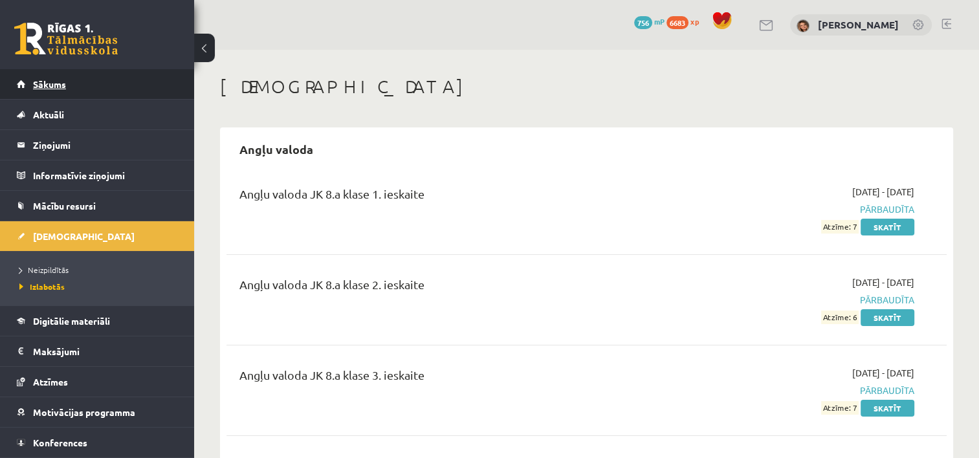
click at [54, 85] on span "Sākums" at bounding box center [49, 84] width 33 height 12
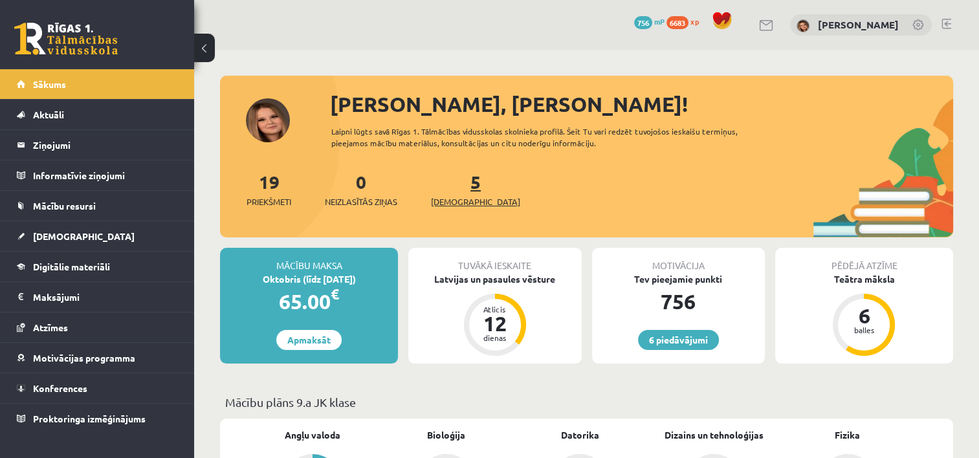
click at [455, 184] on link "5 Ieskaites" at bounding box center [475, 189] width 89 height 38
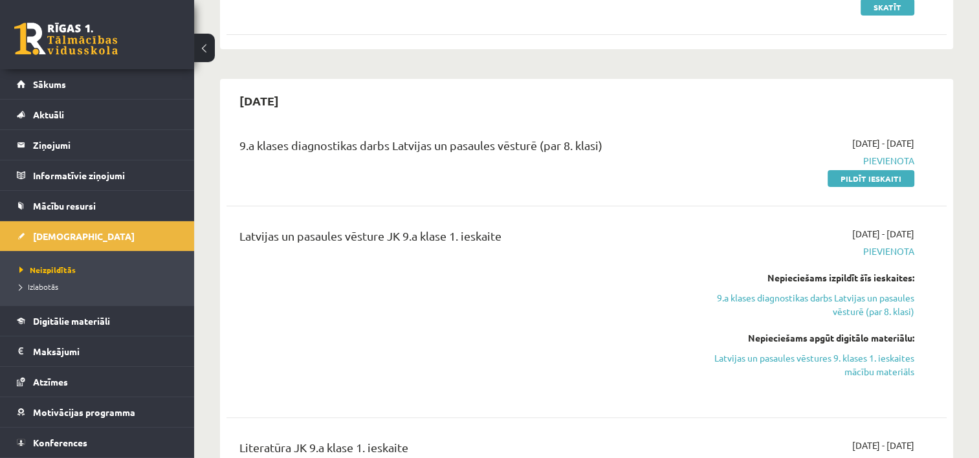
scroll to position [326, 0]
